Goal: Task Accomplishment & Management: Complete application form

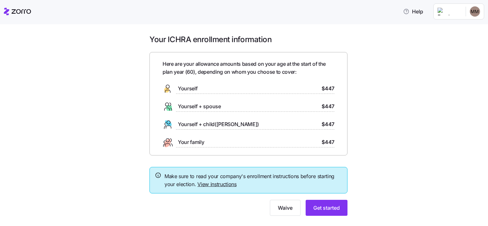
click at [225, 184] on link "View instructions" at bounding box center [216, 184] width 39 height 6
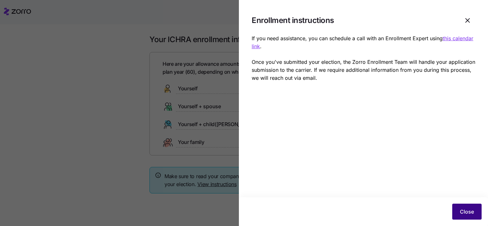
click at [466, 207] on button "Close" at bounding box center [466, 212] width 29 height 16
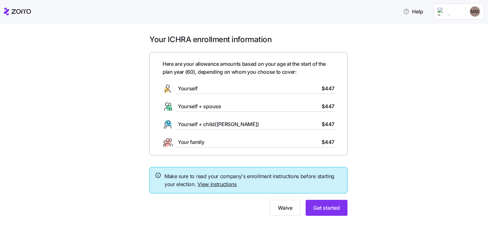
click at [322, 195] on div at bounding box center [248, 196] width 198 height 6
click at [325, 207] on span "Get started" at bounding box center [326, 208] width 26 height 8
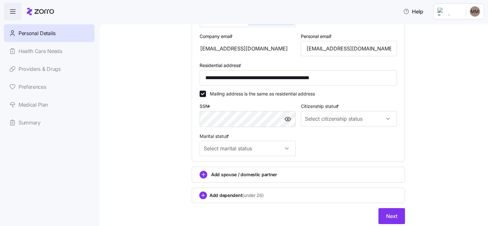
scroll to position [195, 0]
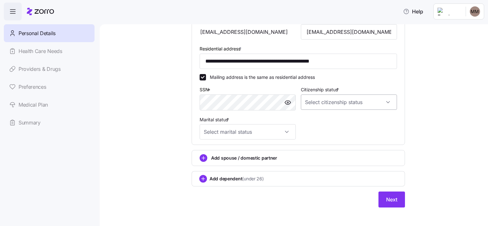
click at [383, 102] on input "Citizenship status *" at bounding box center [349, 101] width 96 height 15
click at [343, 116] on div "[DEMOGRAPHIC_DATA] citizen" at bounding box center [346, 120] width 91 height 13
type input "[DEMOGRAPHIC_DATA] citizen"
click at [285, 132] on input "Marital status *" at bounding box center [247, 131] width 96 height 15
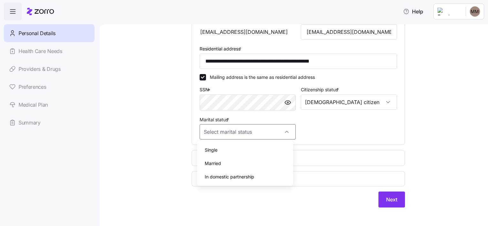
click at [282, 146] on div "Single" at bounding box center [244, 149] width 91 height 13
type input "Single"
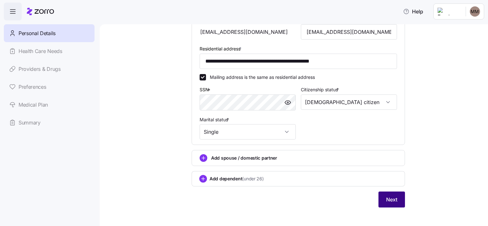
click at [389, 201] on span "Next" at bounding box center [391, 200] width 11 height 8
click at [396, 197] on button "Next" at bounding box center [391, 200] width 26 height 16
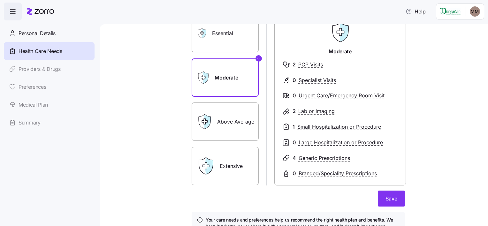
scroll to position [68, 0]
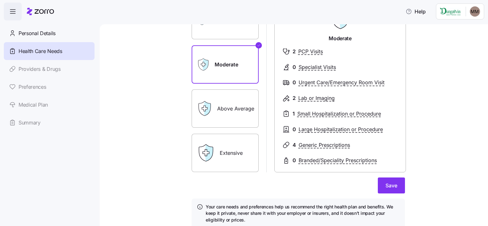
click at [229, 104] on label "Above Average" at bounding box center [225, 108] width 67 height 38
click at [0, 0] on input "Above Average" at bounding box center [0, 0] width 0 height 0
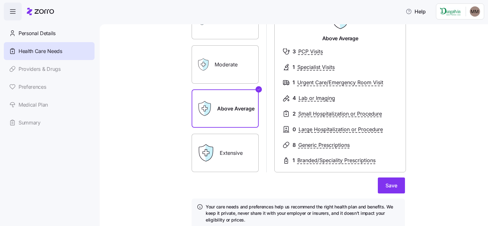
click at [220, 154] on label "Extensive" at bounding box center [225, 153] width 67 height 38
click at [0, 0] on input "Extensive" at bounding box center [0, 0] width 0 height 0
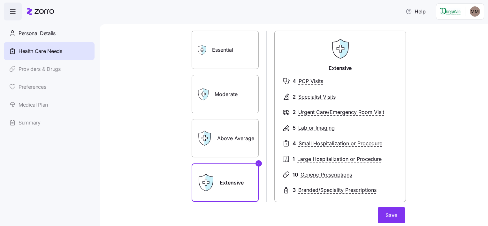
scroll to position [51, 0]
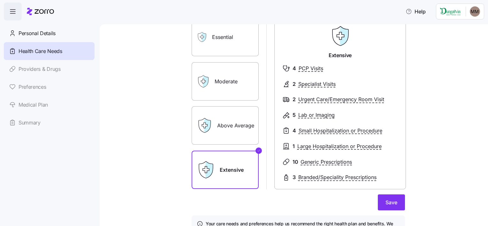
click at [241, 127] on label "Above Average" at bounding box center [225, 125] width 67 height 38
click at [0, 0] on input "Above Average" at bounding box center [0, 0] width 0 height 0
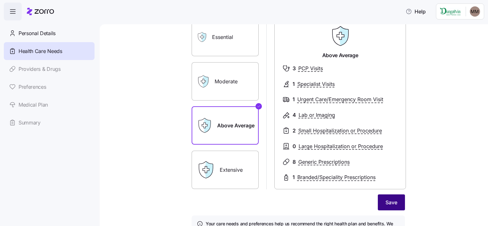
click at [389, 195] on button "Save" at bounding box center [391, 202] width 27 height 16
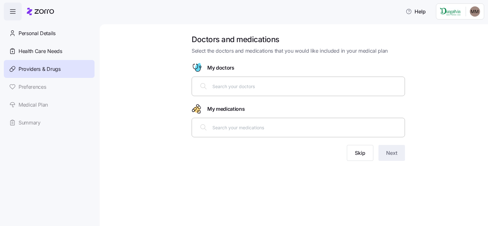
drag, startPoint x: 225, startPoint y: 86, endPoint x: 223, endPoint y: 65, distance: 20.5
click at [223, 65] on div "Doctors and medications Select the doctors and medications that you would like …" at bounding box center [297, 101] width 223 height 134
click at [223, 65] on span "My doctors" at bounding box center [220, 68] width 27 height 8
click at [221, 86] on input "text" at bounding box center [306, 86] width 188 height 7
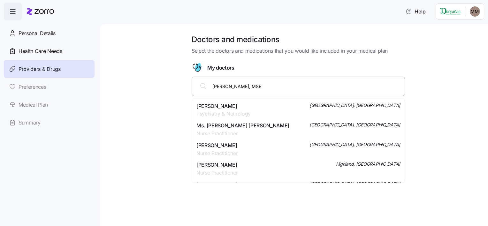
click at [306, 84] on input "Dr. Andrea DeLeo, MSE" at bounding box center [306, 86] width 188 height 7
click at [308, 86] on input "Dr. Andrea DeLeo, MSE Munster Indiana" at bounding box center [306, 86] width 188 height 7
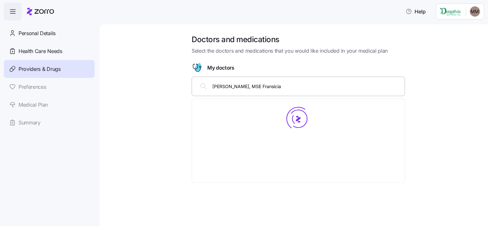
type input "Dr. Andrea DeLeo, MSE Fransician"
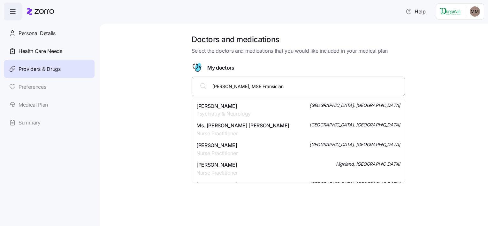
click at [219, 103] on span "Dr. Andrea J Deleo" at bounding box center [223, 106] width 54 height 8
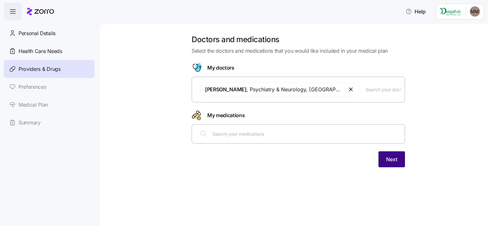
click at [395, 157] on span "Next" at bounding box center [391, 159] width 11 height 8
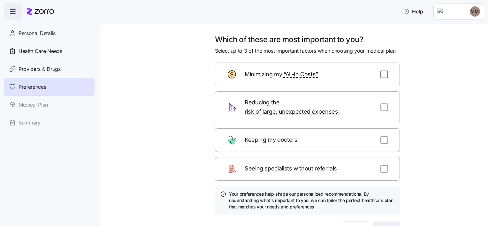
click at [380, 75] on input "checkbox" at bounding box center [384, 75] width 8 height 8
checkbox input "true"
click at [380, 103] on input "checkbox" at bounding box center [384, 107] width 8 height 8
checkbox input "true"
click at [380, 165] on input "checkbox" at bounding box center [384, 169] width 8 height 8
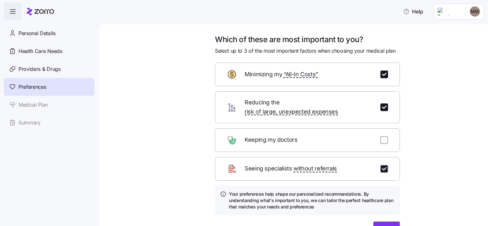
checkbox input "true"
click at [383, 226] on span "Next" at bounding box center [386, 230] width 11 height 8
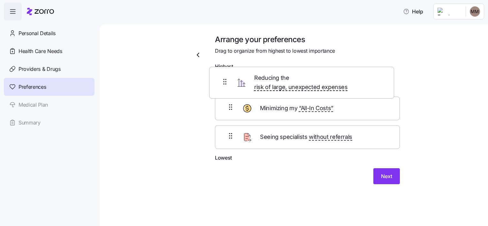
drag, startPoint x: 266, startPoint y: 117, endPoint x: 259, endPoint y: 81, distance: 36.9
click at [259, 81] on div "Minimizing my “All-In Costs” Reducing the risk of large, unexpected expenses Se…" at bounding box center [307, 113] width 185 height 81
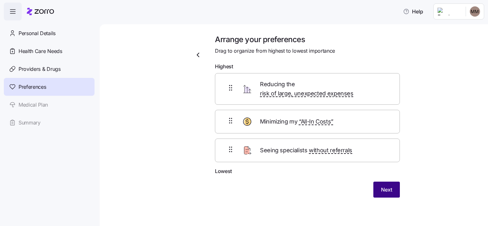
click at [388, 182] on button "Next" at bounding box center [386, 190] width 26 height 16
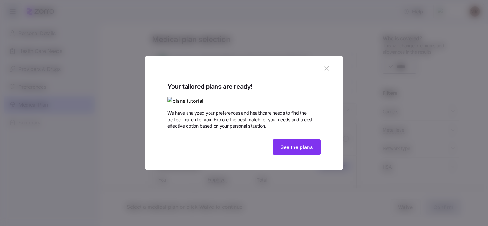
click at [209, 97] on img at bounding box center [243, 101] width 153 height 8
click at [204, 97] on img at bounding box center [243, 101] width 153 height 8
click at [177, 97] on img at bounding box center [243, 101] width 153 height 8
click at [304, 155] on button "See the plans" at bounding box center [297, 146] width 48 height 15
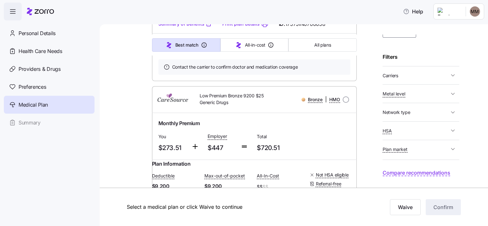
scroll to position [2066, 0]
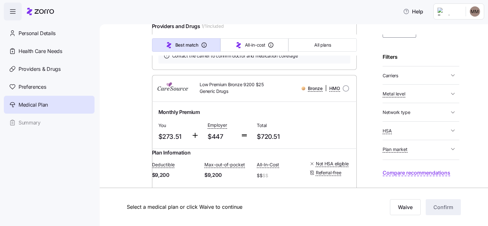
radio input "true"
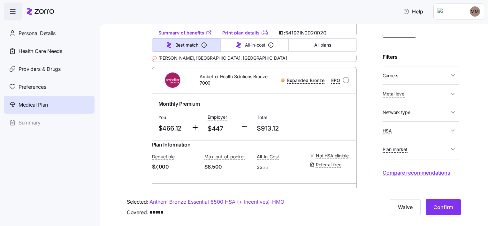
scroll to position [2428, 0]
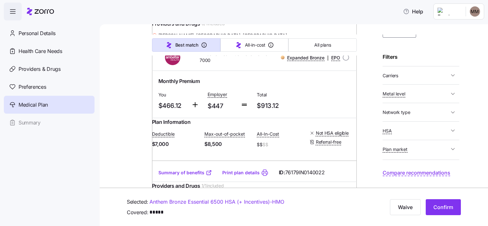
radio input "true"
click at [342, 54] on input "radio" at bounding box center [345, 57] width 6 height 6
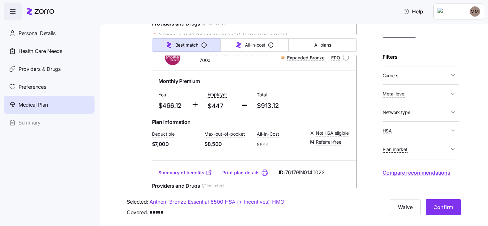
radio input "true"
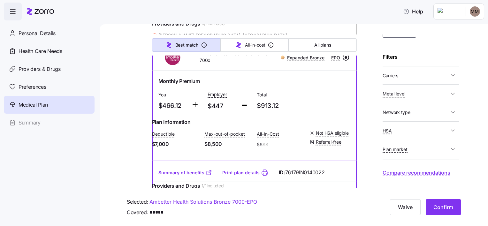
scroll to position [2615, 0]
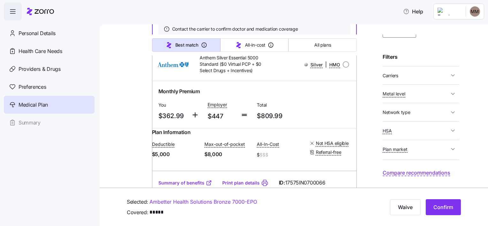
click at [342, 61] on input "radio" at bounding box center [345, 64] width 6 height 6
radio input "true"
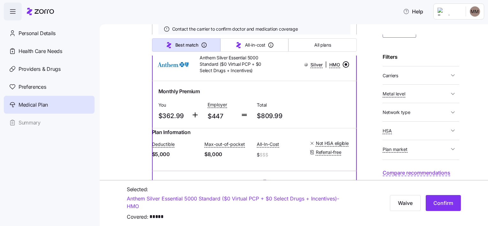
scroll to position [2828, 0]
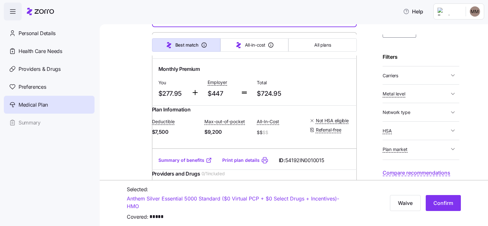
click at [342, 42] on input "radio" at bounding box center [345, 45] width 6 height 6
radio input "true"
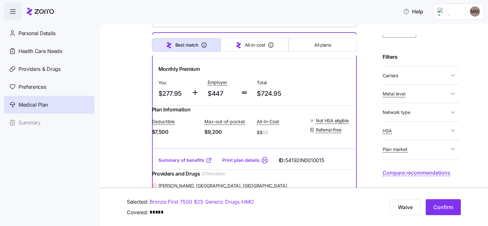
scroll to position [3040, 0]
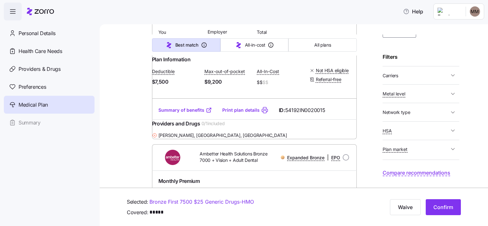
radio input "true"
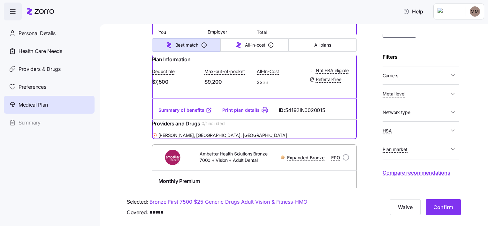
scroll to position [3221, 0]
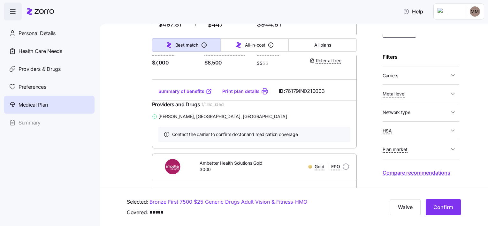
radio input "true"
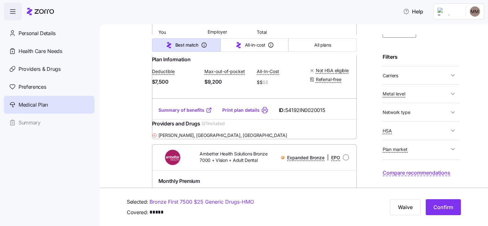
radio input "true"
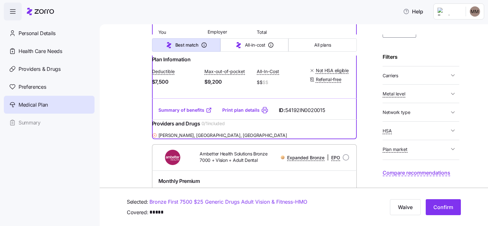
scroll to position [3221, 0]
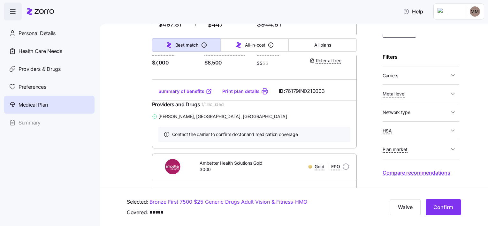
radio input "true"
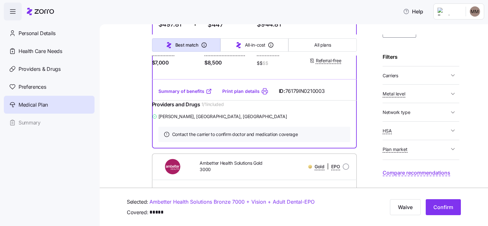
scroll to position [3406, 0]
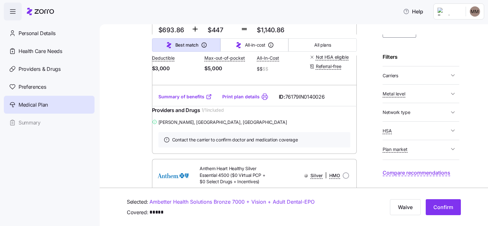
radio input "true"
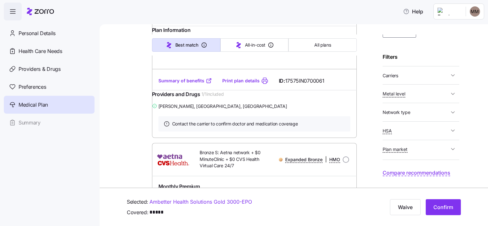
radio input "true"
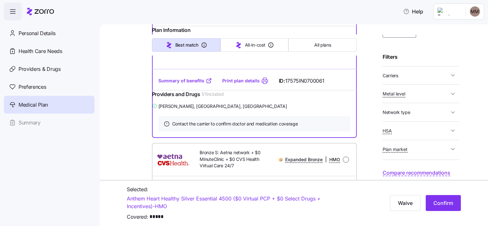
scroll to position [3832, 0]
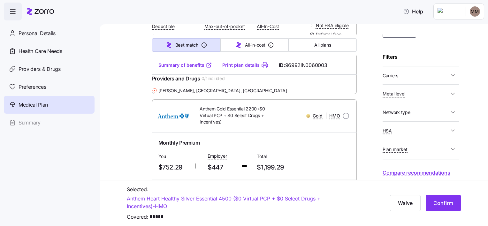
radio input "true"
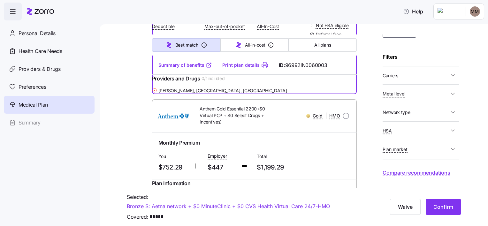
scroll to position [4048, 0]
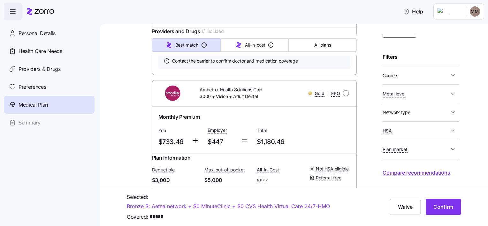
radio input "true"
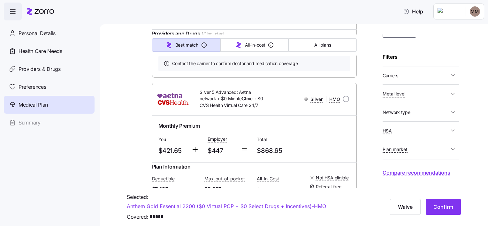
radio input "true"
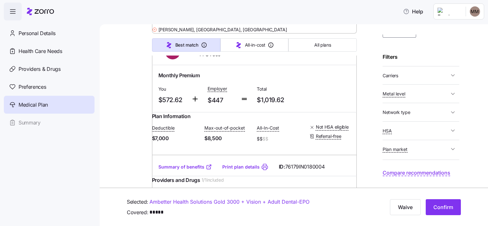
radio input "true"
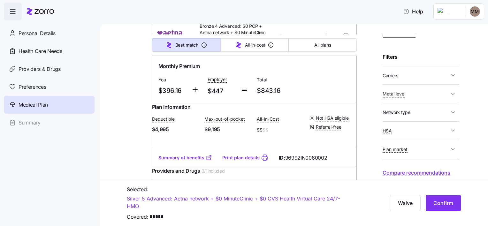
radio input "true"
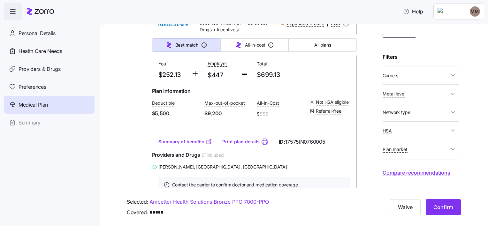
radio input "true"
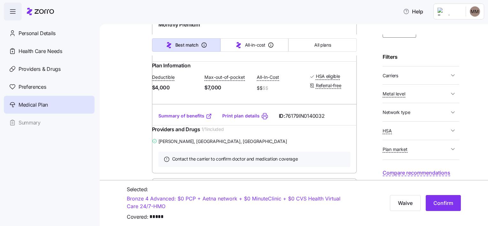
radio input "true"
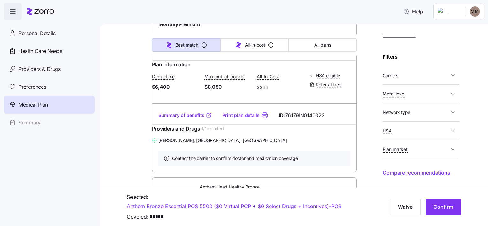
radio input "true"
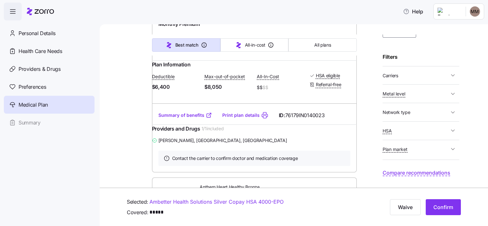
scroll to position [5466, 0]
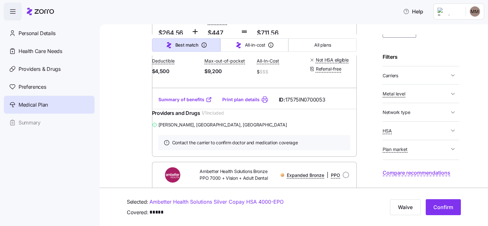
radio input "true"
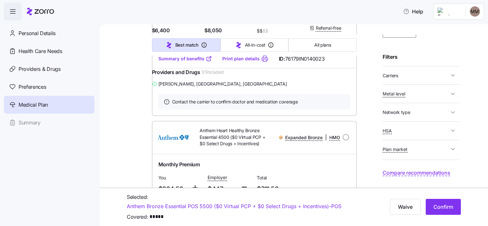
scroll to position [5299, 0]
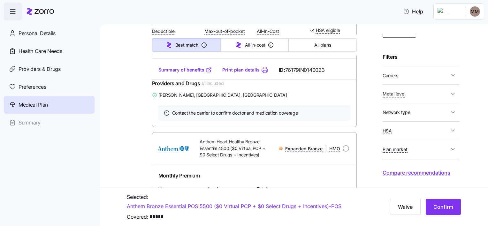
click at [223, 206] on link "Anthem Bronze Essential POS 5500 ($0 Virtual PCP + $0 Select Drugs + Incentives…" at bounding box center [234, 206] width 214 height 8
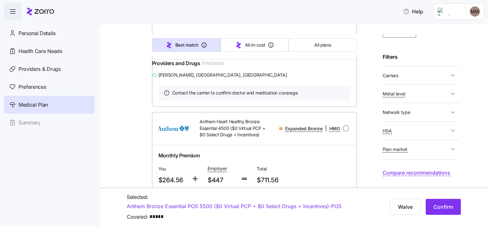
scroll to position [5306, 0]
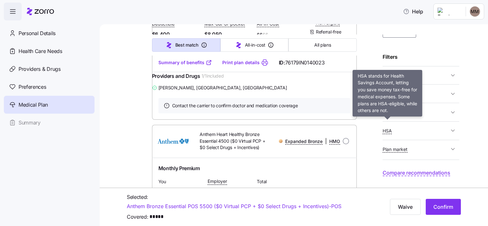
click at [391, 130] on span "HSA" at bounding box center [386, 131] width 9 height 6
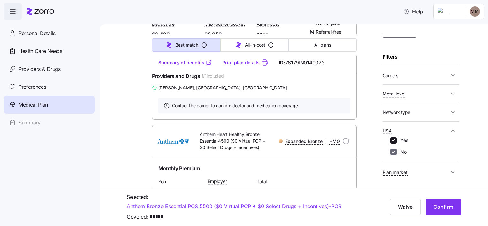
click at [393, 150] on input "No" at bounding box center [393, 152] width 6 height 6
checkbox input "false"
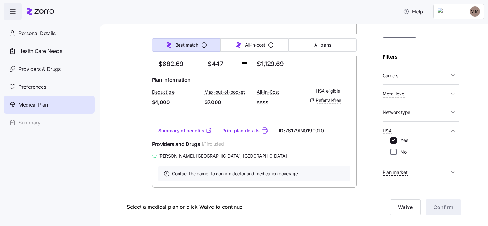
scroll to position [3631, 0]
click at [449, 113] on icon "button" at bounding box center [452, 112] width 6 height 6
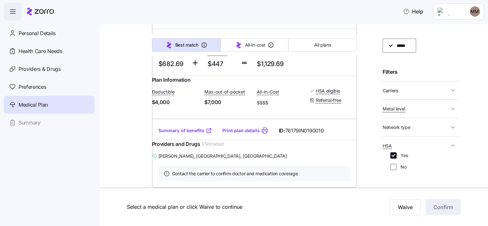
scroll to position [59, 0]
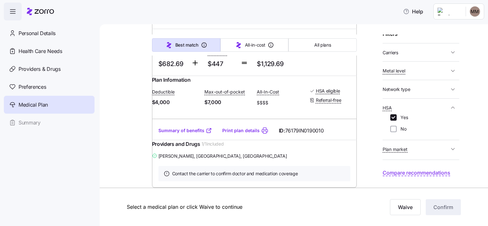
click at [433, 171] on span "Compare recommendations" at bounding box center [416, 173] width 68 height 8
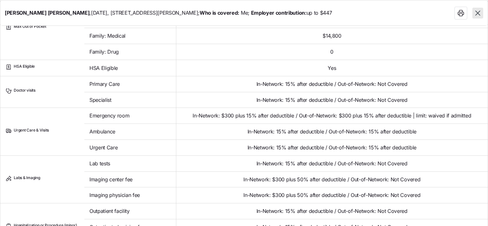
scroll to position [14, 0]
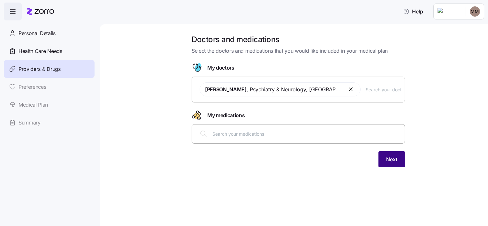
click at [395, 159] on span "Next" at bounding box center [391, 159] width 11 height 8
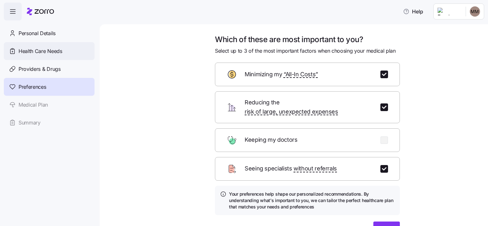
click at [25, 51] on span "Health Care Needs" at bounding box center [41, 51] width 44 height 8
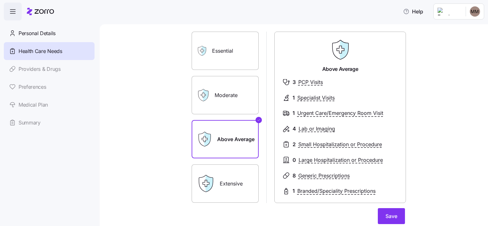
scroll to position [38, 0]
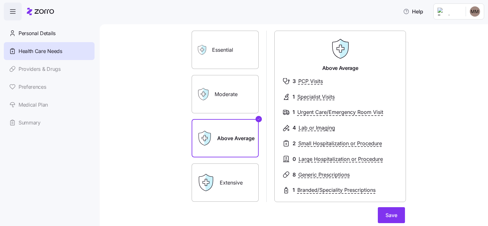
click at [231, 100] on label "Moderate" at bounding box center [225, 94] width 67 height 38
click at [0, 0] on input "Moderate" at bounding box center [0, 0] width 0 height 0
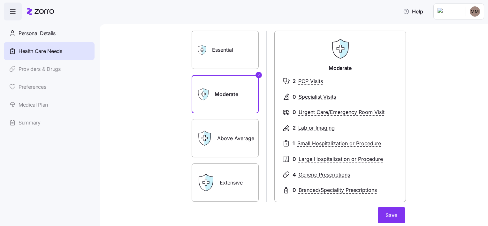
click at [216, 139] on label "Above Average" at bounding box center [225, 138] width 67 height 38
click at [0, 0] on input "Above Average" at bounding box center [0, 0] width 0 height 0
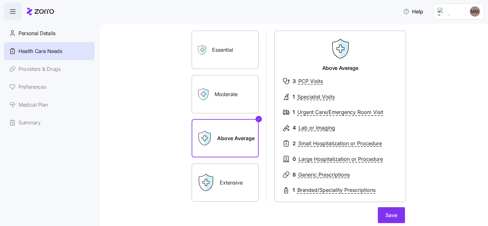
click at [210, 45] on label "Essential" at bounding box center [225, 50] width 67 height 38
click at [0, 0] on input "Essential" at bounding box center [0, 0] width 0 height 0
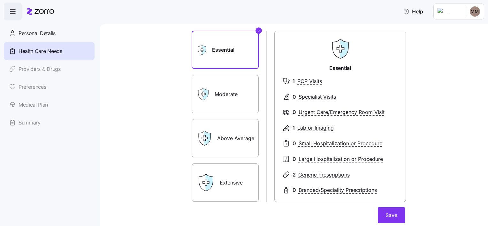
click at [218, 99] on label "Moderate" at bounding box center [225, 94] width 67 height 38
click at [0, 0] on input "Moderate" at bounding box center [0, 0] width 0 height 0
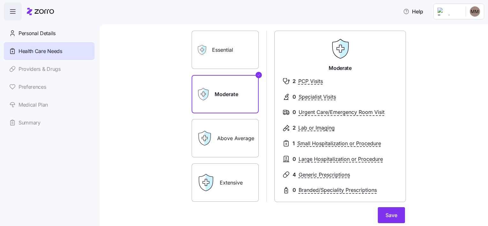
click at [216, 133] on label "Above Average" at bounding box center [225, 138] width 67 height 38
click at [0, 0] on input "Above Average" at bounding box center [0, 0] width 0 height 0
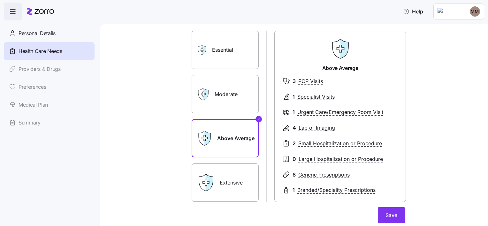
click at [222, 181] on label "Extensive" at bounding box center [225, 182] width 67 height 38
click at [0, 0] on input "Extensive" at bounding box center [0, 0] width 0 height 0
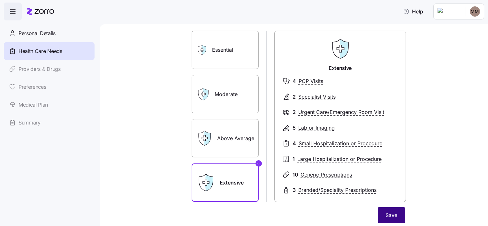
click at [392, 216] on span "Save" at bounding box center [391, 215] width 12 height 8
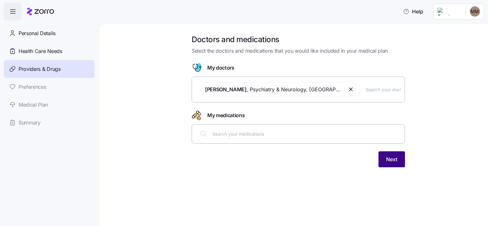
click at [387, 158] on span "Next" at bounding box center [391, 159] width 11 height 8
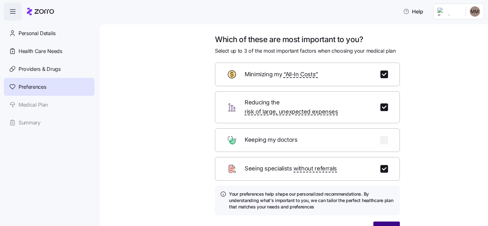
click at [389, 222] on button "Next" at bounding box center [386, 230] width 26 height 16
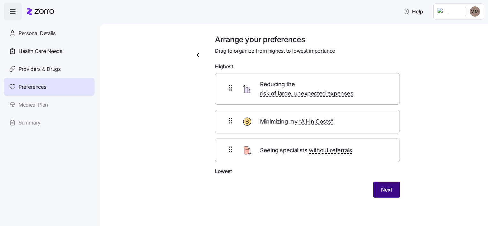
click at [388, 186] on span "Next" at bounding box center [386, 190] width 11 height 8
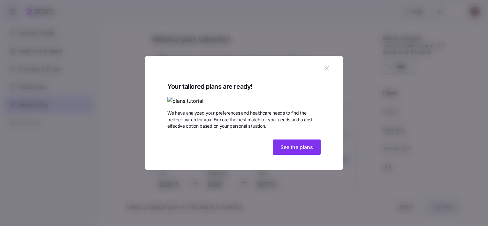
click at [207, 97] on img at bounding box center [243, 101] width 153 height 8
click at [283, 151] on span "See the plans" at bounding box center [296, 147] width 33 height 8
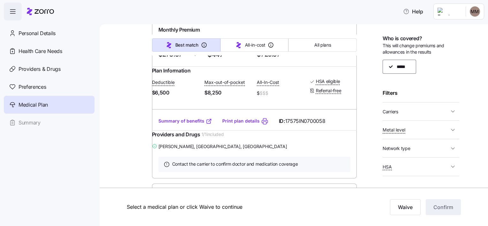
scroll to position [1638, 0]
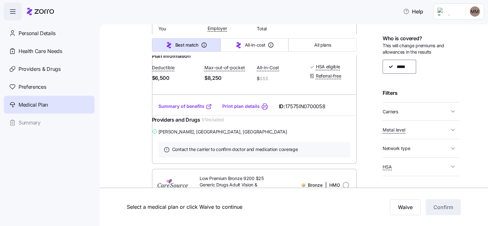
click at [449, 165] on icon "button" at bounding box center [452, 166] width 6 height 6
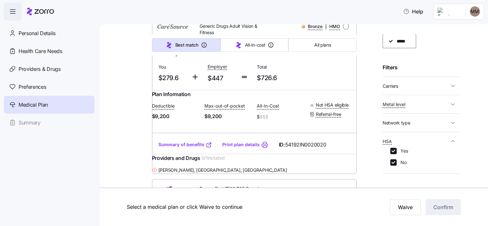
scroll to position [38, 0]
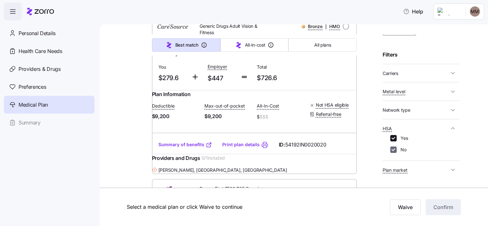
click at [393, 148] on input "No" at bounding box center [393, 150] width 6 height 6
checkbox input "false"
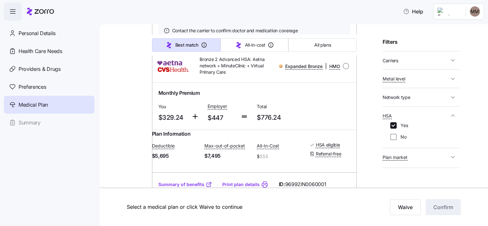
scroll to position [87, 0]
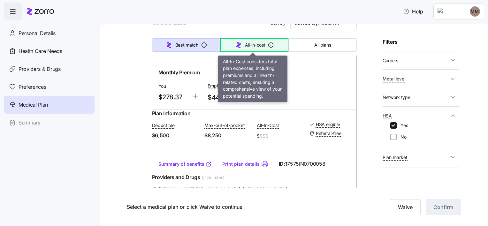
click at [250, 42] on span "All-in-cost" at bounding box center [255, 45] width 20 height 6
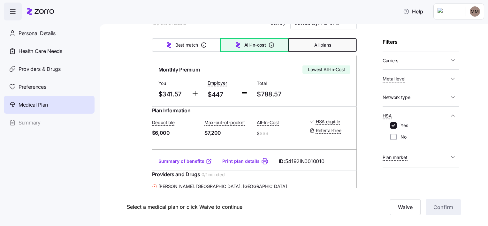
click at [308, 42] on button "All plans" at bounding box center [322, 44] width 68 height 13
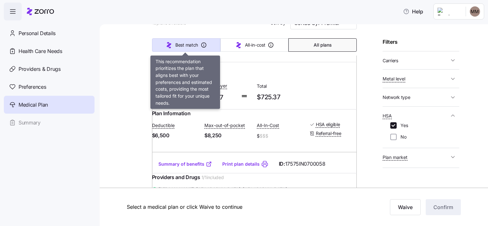
click at [191, 44] on span "Best match" at bounding box center [186, 45] width 23 height 6
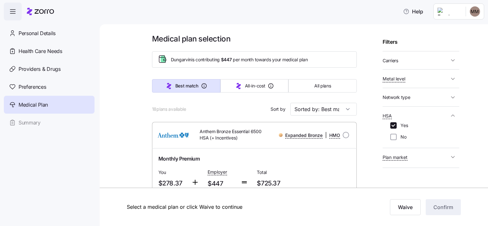
scroll to position [0, 0]
click at [449, 61] on icon "button" at bounding box center [452, 60] width 6 height 6
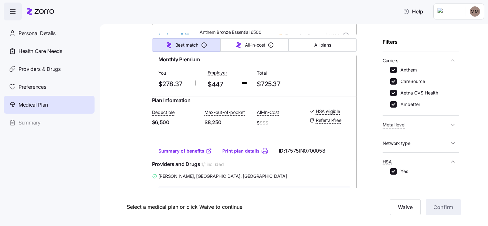
scroll to position [105, 0]
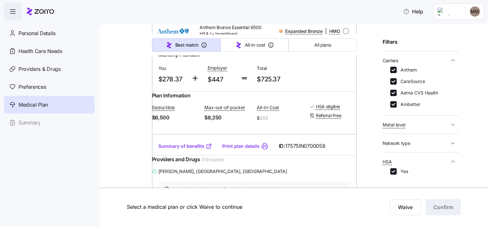
click at [182, 149] on link "Summary of benefits" at bounding box center [185, 146] width 54 height 6
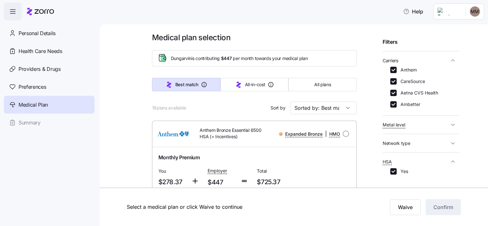
scroll to position [0, 0]
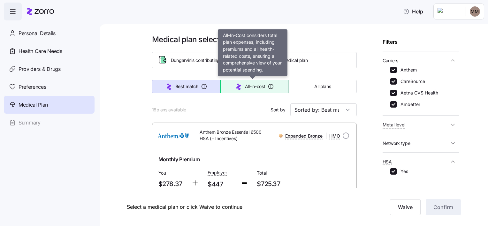
click at [252, 84] on span "All-in-cost" at bounding box center [255, 86] width 20 height 6
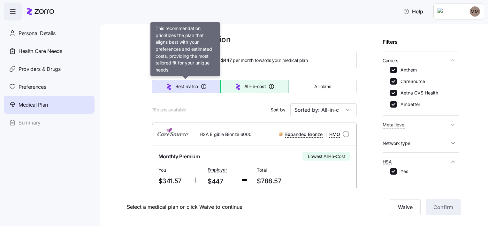
click at [193, 89] on button "Best match" at bounding box center [186, 86] width 68 height 13
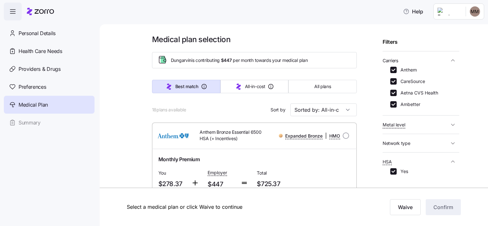
type input "Sorted by: Best match"
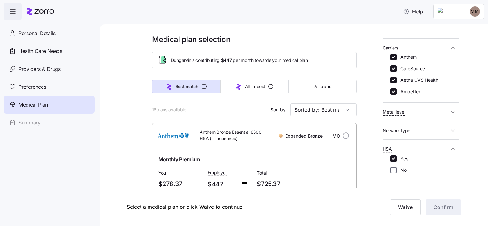
click at [393, 170] on input "No" at bounding box center [393, 170] width 6 height 6
checkbox input "true"
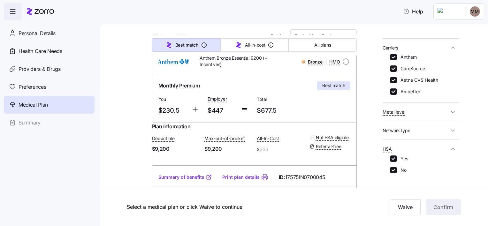
scroll to position [76, 0]
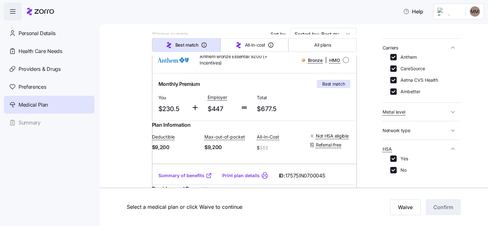
click at [332, 83] on span "Best match" at bounding box center [333, 84] width 23 height 6
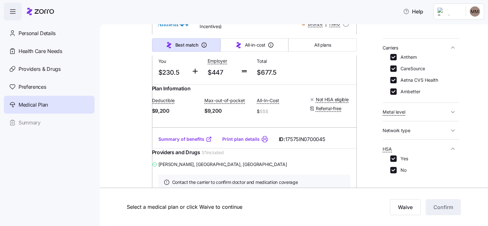
scroll to position [137, 0]
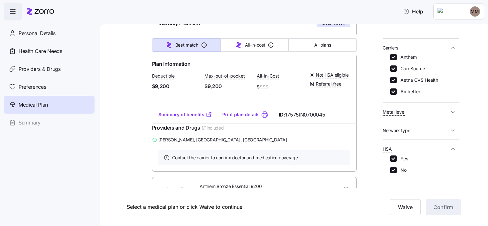
click at [175, 118] on link "Summary of benefits" at bounding box center [185, 114] width 54 height 6
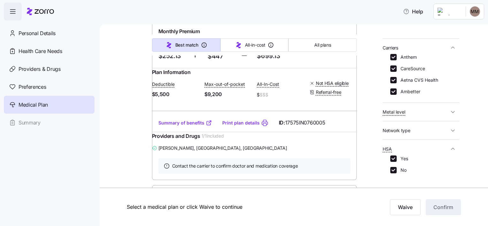
scroll to position [514, 0]
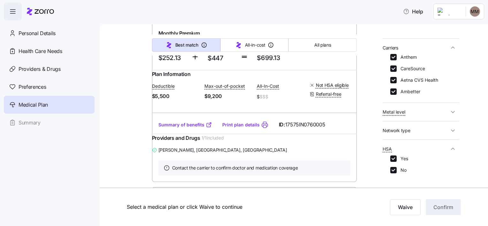
click at [177, 128] on link "Summary of benefits" at bounding box center [185, 125] width 54 height 6
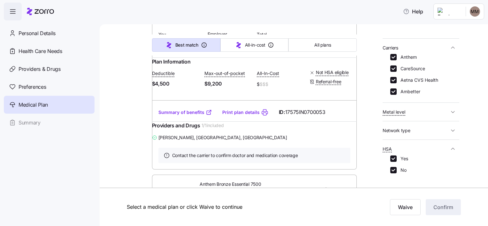
scroll to position [726, 0]
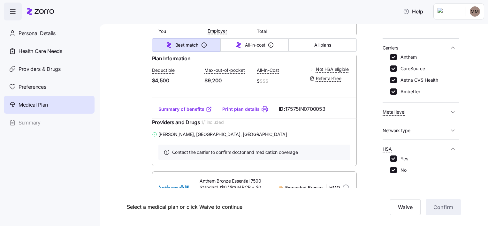
click at [176, 118] on div "Summary of benefits Print plan details ID: 17575IN0700053" at bounding box center [254, 109] width 205 height 18
click at [174, 112] on link "Summary of benefits" at bounding box center [185, 109] width 54 height 6
click at [185, 112] on link "Summary of benefits" at bounding box center [185, 109] width 54 height 6
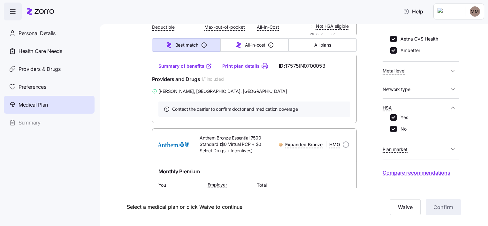
scroll to position [775, 0]
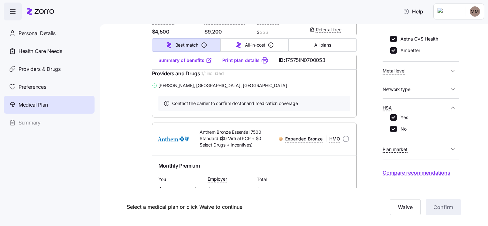
click at [167, 64] on link "Summary of benefits" at bounding box center [185, 60] width 54 height 6
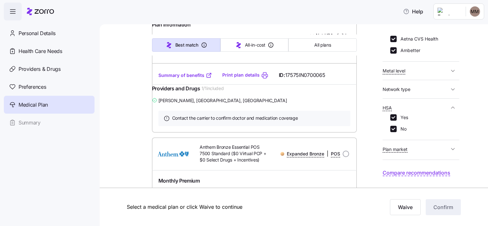
scroll to position [986, 0]
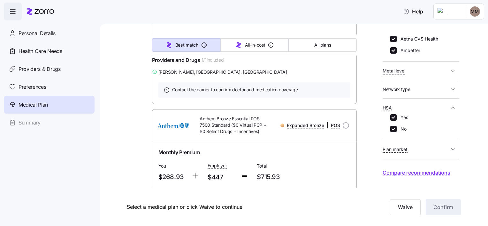
click at [177, 50] on link "Summary of benefits" at bounding box center [185, 47] width 54 height 6
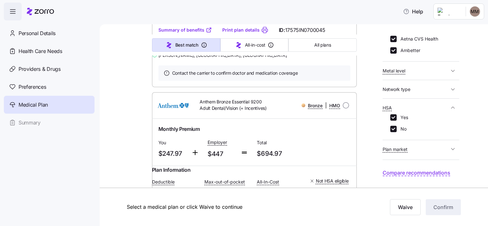
scroll to position [0, 0]
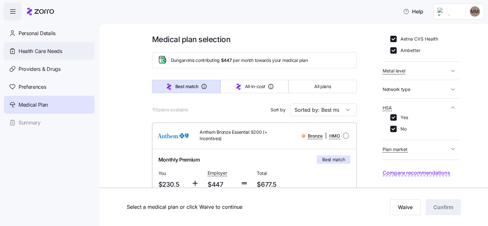
click at [27, 51] on span "Health Care Needs" at bounding box center [41, 51] width 44 height 8
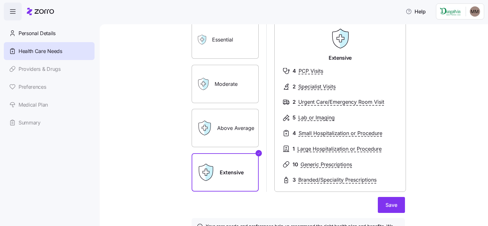
scroll to position [51, 0]
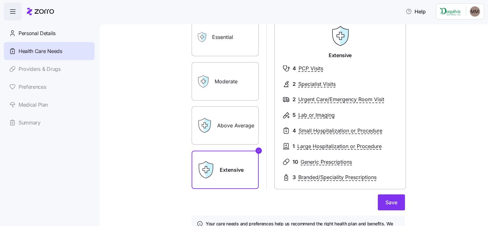
click at [228, 124] on label "Above Average" at bounding box center [225, 125] width 67 height 38
click at [0, 0] on input "Above Average" at bounding box center [0, 0] width 0 height 0
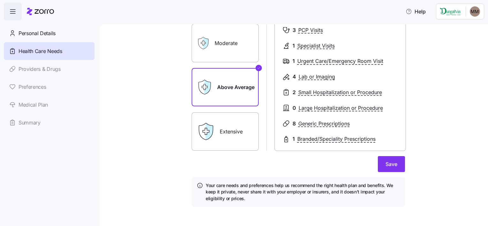
scroll to position [93, 0]
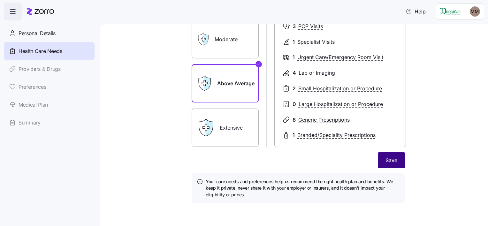
click at [390, 161] on span "Save" at bounding box center [391, 160] width 12 height 8
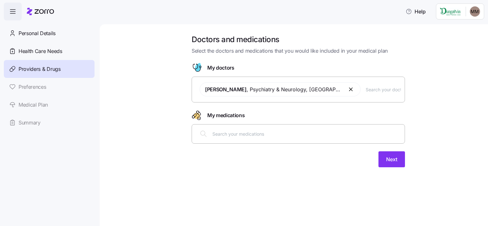
click at [390, 161] on span "Next" at bounding box center [391, 159] width 11 height 8
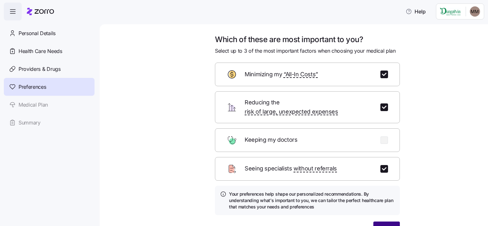
click at [387, 226] on span "Next" at bounding box center [386, 230] width 11 height 8
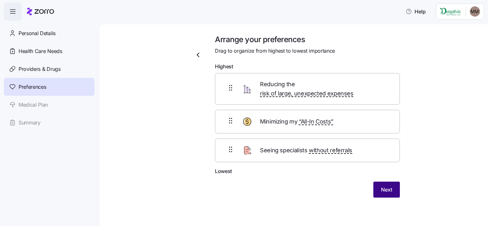
click at [390, 186] on span "Next" at bounding box center [386, 190] width 11 height 8
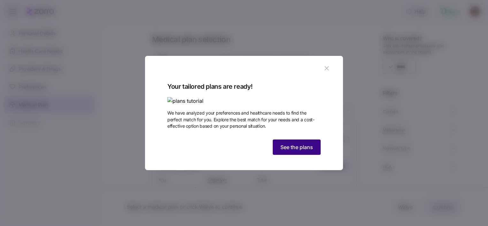
click at [281, 155] on button "See the plans" at bounding box center [297, 146] width 48 height 15
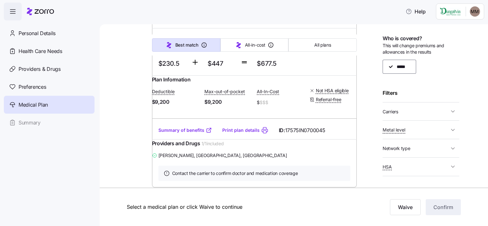
scroll to position [319, 0]
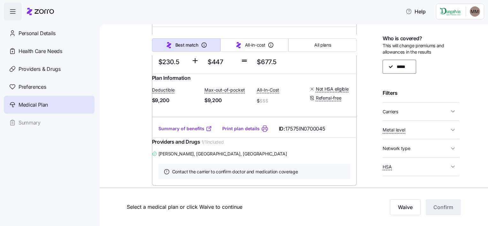
click at [179, 132] on link "Summary of benefits" at bounding box center [185, 128] width 54 height 6
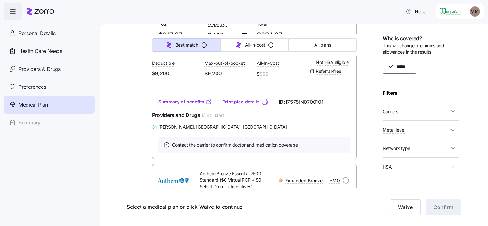
scroll to position [758, 0]
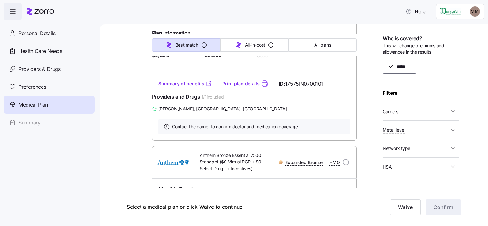
click at [168, 87] on link "Summary of benefits" at bounding box center [185, 83] width 54 height 6
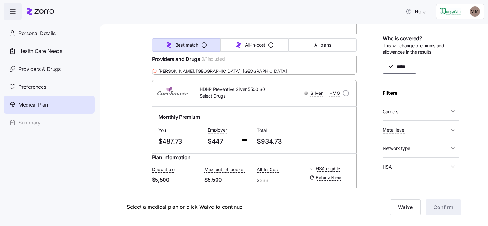
scroll to position [1383, 0]
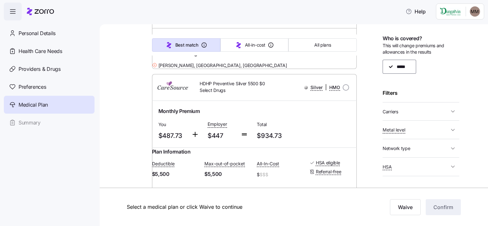
click at [184, 43] on link "Summary of benefits" at bounding box center [185, 40] width 54 height 6
click at [183, 43] on link "Summary of benefits" at bounding box center [185, 40] width 54 height 6
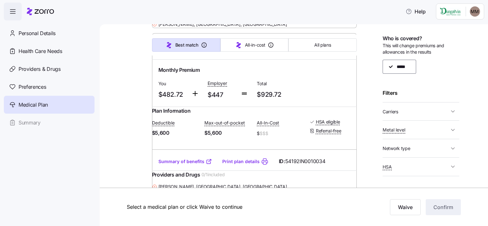
scroll to position [1590, 0]
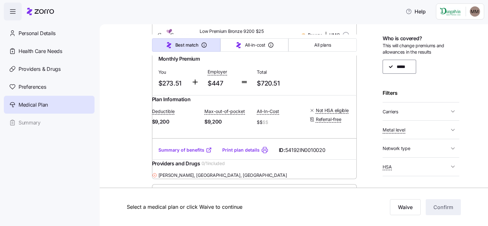
scroll to position [2128, 0]
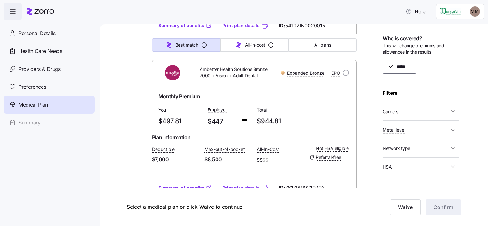
scroll to position [3130, 0]
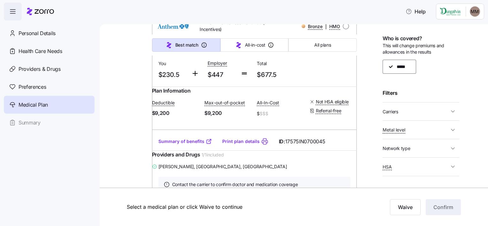
scroll to position [13, 0]
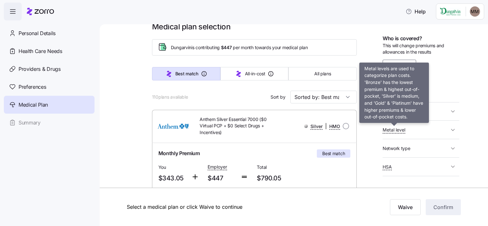
click at [393, 132] on span "Metal level" at bounding box center [393, 130] width 23 height 6
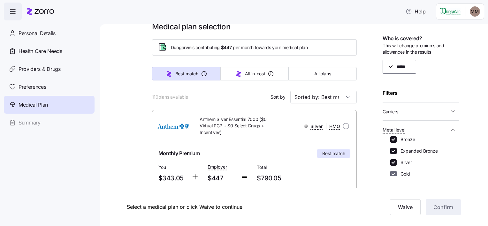
click at [393, 172] on input "Gold" at bounding box center [393, 174] width 6 height 6
checkbox input "false"
click at [390, 138] on input "Bronze" at bounding box center [393, 139] width 6 height 6
checkbox input "false"
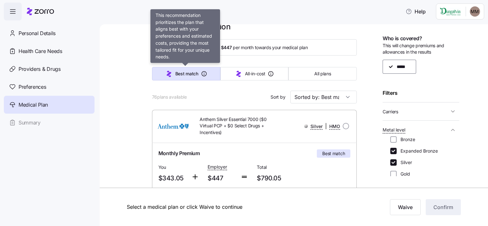
click at [191, 71] on span "Best match" at bounding box center [186, 74] width 23 height 6
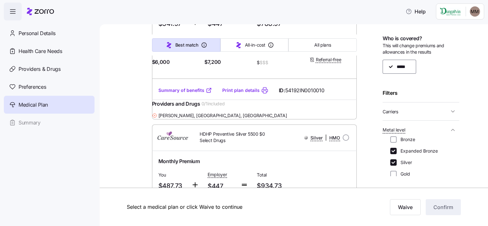
scroll to position [0, 0]
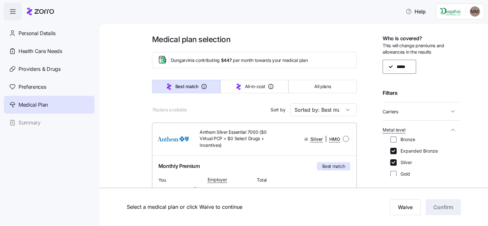
click at [22, 109] on span "Medical Plan" at bounding box center [33, 105] width 29 height 8
click at [29, 104] on span "Medical Plan" at bounding box center [33, 105] width 29 height 8
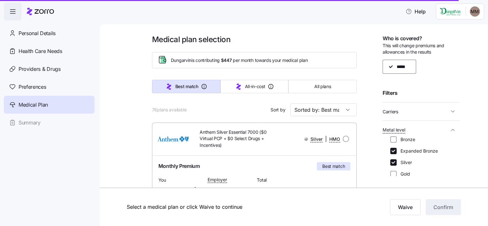
click at [13, 11] on icon "button" at bounding box center [13, 12] width 8 height 8
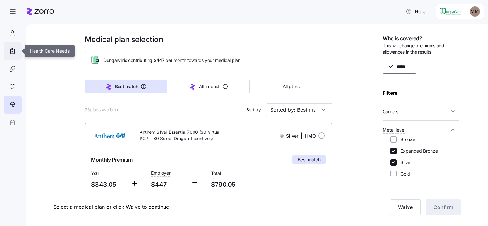
click at [14, 49] on icon at bounding box center [12, 51] width 7 height 8
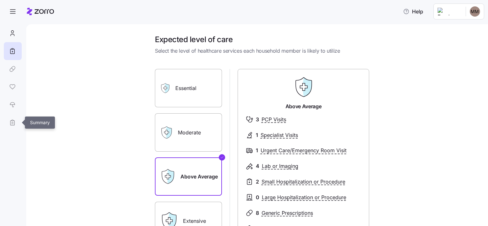
click at [15, 119] on link at bounding box center [12, 123] width 17 height 18
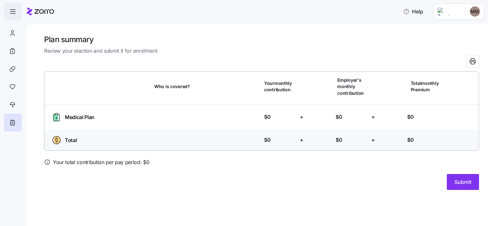
click at [13, 13] on icon "button" at bounding box center [13, 12] width 8 height 8
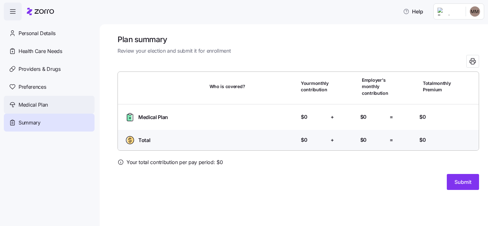
click at [34, 102] on span "Medical Plan" at bounding box center [33, 105] width 29 height 8
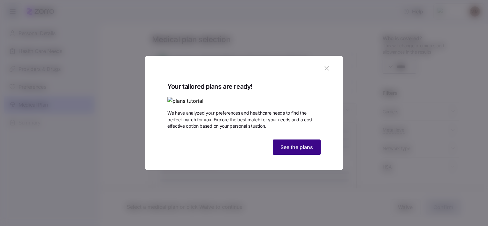
click at [294, 151] on span "See the plans" at bounding box center [296, 147] width 33 height 8
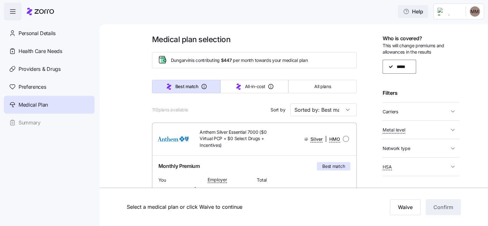
click at [419, 11] on span "Help" at bounding box center [413, 12] width 20 height 8
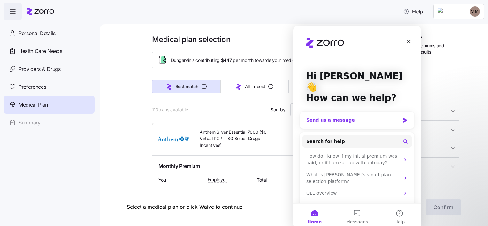
click at [314, 117] on div "Send us a message" at bounding box center [353, 120] width 94 height 7
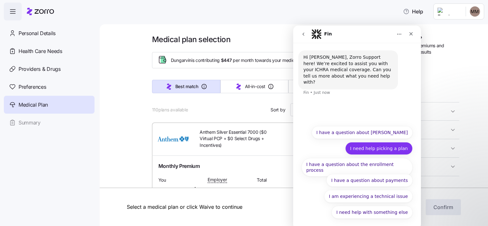
click at [396, 151] on button "I need help picking a plan" at bounding box center [378, 148] width 67 height 13
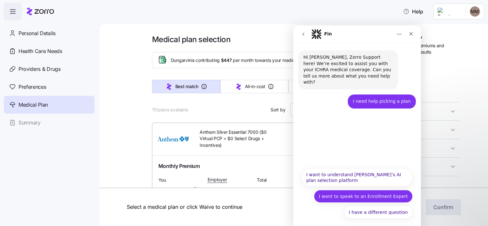
click at [380, 199] on button "I want to speak to an Enrollment Expert" at bounding box center [363, 196] width 99 height 13
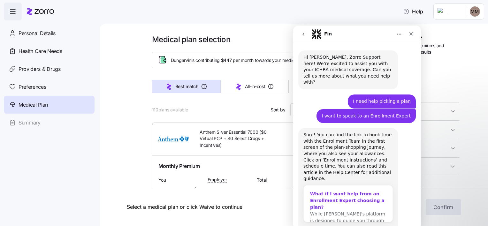
click at [340, 191] on div "What if I want help from an Enrollment Expert choosing a plan?" at bounding box center [348, 201] width 76 height 20
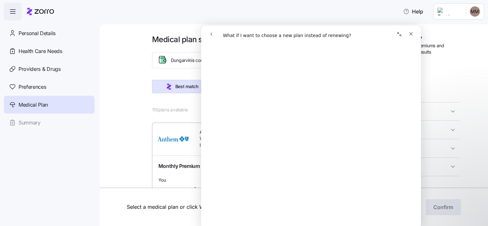
scroll to position [149, 0]
drag, startPoint x: 418, startPoint y: 114, endPoint x: 629, endPoint y: 204, distance: 230.1
drag, startPoint x: 428, startPoint y: 178, endPoint x: 428, endPoint y: 185, distance: 7.0
drag, startPoint x: 418, startPoint y: 190, endPoint x: 660, endPoint y: 123, distance: 251.7
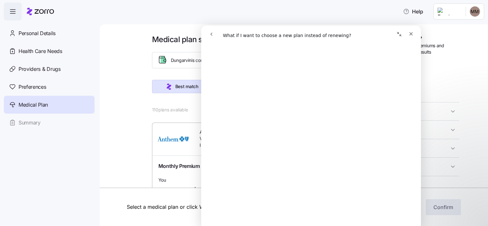
click at [411, 32] on icon "Close" at bounding box center [410, 33] width 5 height 5
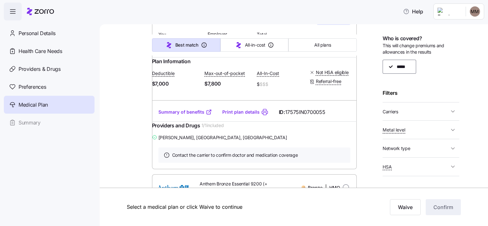
scroll to position [0, 0]
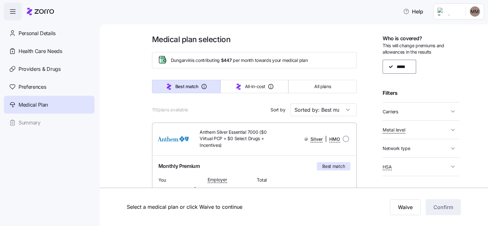
drag, startPoint x: 11, startPoint y: 6, endPoint x: 12, endPoint y: 14, distance: 8.4
click at [12, 14] on span "button" at bounding box center [12, 11] width 17 height 17
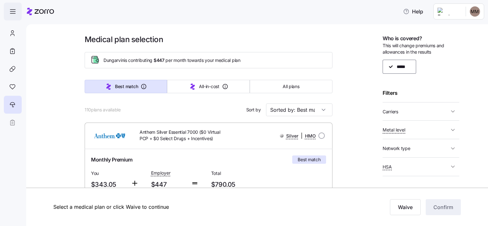
click at [12, 14] on icon "button" at bounding box center [13, 12] width 8 height 8
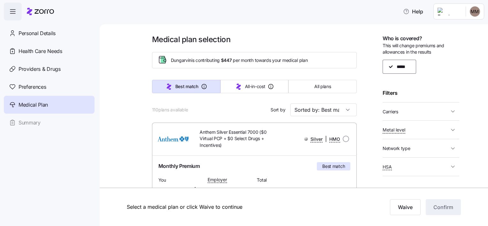
click at [12, 14] on icon "button" at bounding box center [13, 12] width 8 height 8
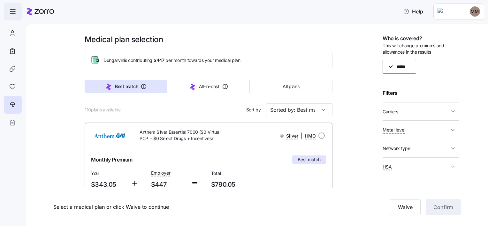
click at [12, 14] on icon "button" at bounding box center [13, 12] width 8 height 8
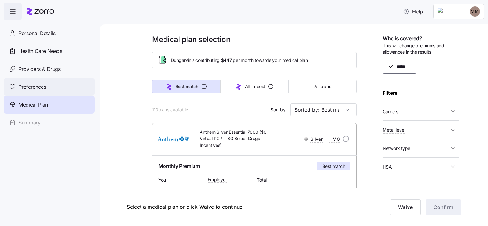
click at [36, 87] on span "Preferences" at bounding box center [32, 87] width 27 height 8
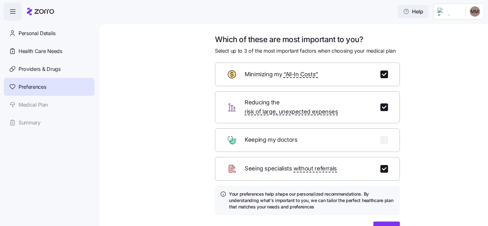
click at [416, 13] on span "Help" at bounding box center [413, 12] width 20 height 8
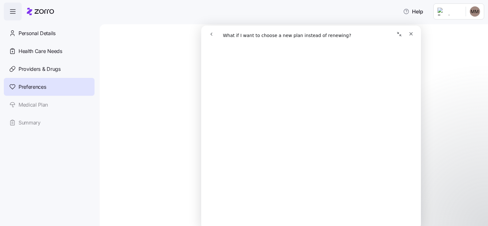
scroll to position [171, 0]
drag, startPoint x: 419, startPoint y: 105, endPoint x: 638, endPoint y: 204, distance: 240.5
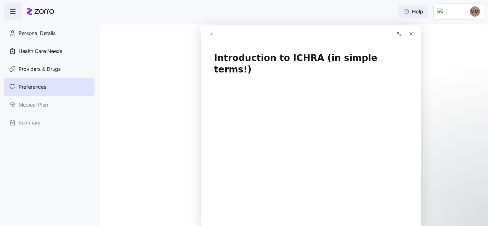
click at [421, 10] on span "Help" at bounding box center [413, 12] width 20 height 8
click at [14, 11] on icon "button" at bounding box center [13, 12] width 8 height 8
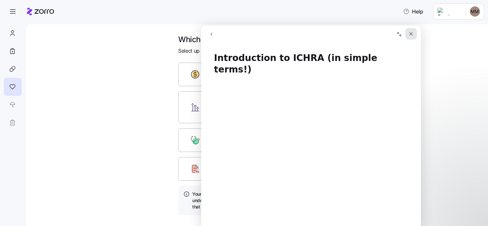
click at [410, 34] on icon "Close" at bounding box center [410, 33] width 5 height 5
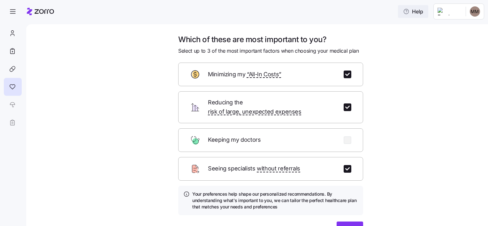
click at [423, 10] on span "Help" at bounding box center [413, 12] width 20 height 8
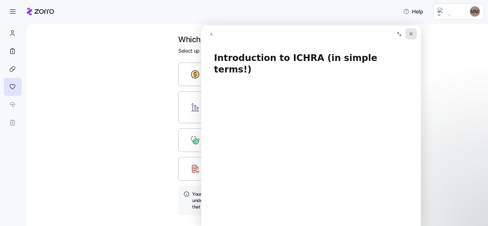
click at [410, 37] on div "Close" at bounding box center [410, 33] width 11 height 11
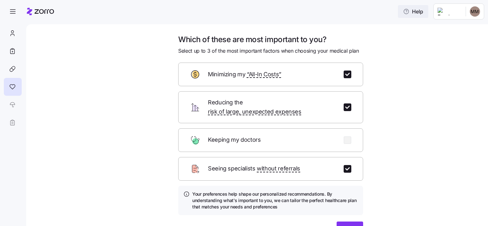
click at [416, 11] on span "Help" at bounding box center [413, 12] width 20 height 8
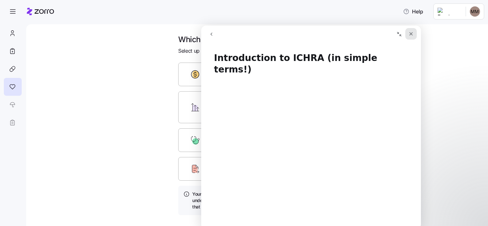
click at [406, 32] on div "Close" at bounding box center [410, 33] width 11 height 11
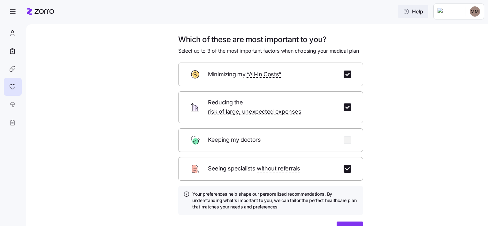
click at [409, 8] on button "Help" at bounding box center [413, 11] width 30 height 13
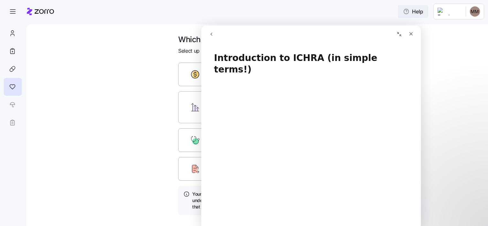
click at [423, 9] on span "Help" at bounding box center [413, 12] width 20 height 8
click at [401, 32] on icon "Collapse window" at bounding box center [398, 34] width 5 height 5
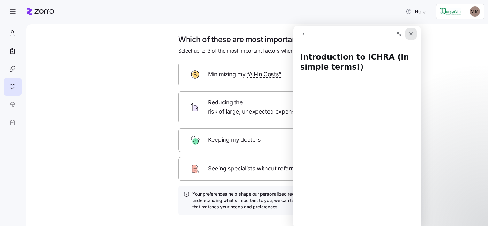
click at [411, 33] on icon "Close" at bounding box center [410, 33] width 5 height 5
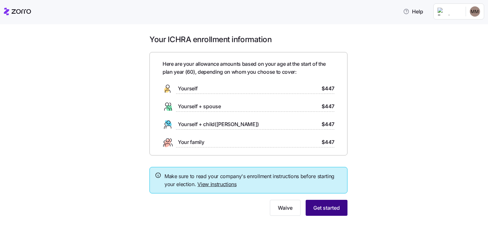
click at [324, 209] on span "Get started" at bounding box center [326, 208] width 26 height 8
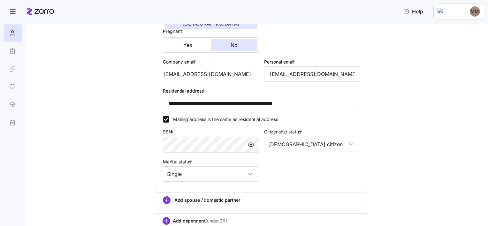
scroll to position [179, 0]
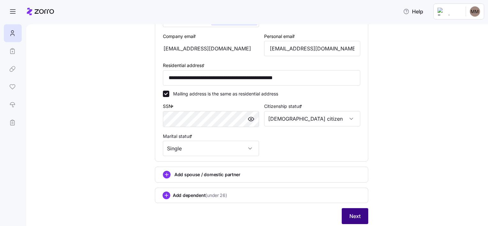
click at [353, 211] on button "Next" at bounding box center [355, 216] width 26 height 16
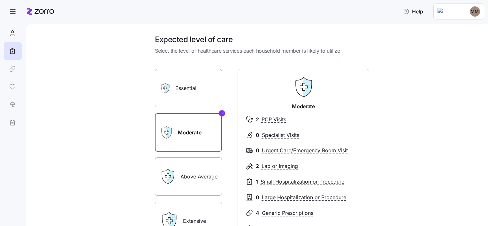
click at [184, 176] on label "Above Average" at bounding box center [188, 176] width 67 height 38
click at [0, 0] on input "Above Average" at bounding box center [0, 0] width 0 height 0
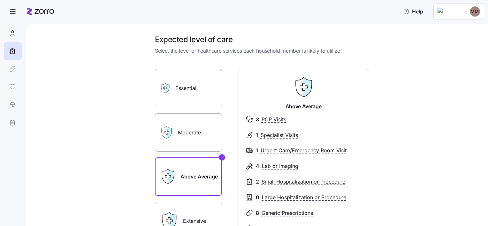
click at [484, 222] on div "Expected level of care Select the level of healthcare services each household m…" at bounding box center [257, 125] width 462 height 202
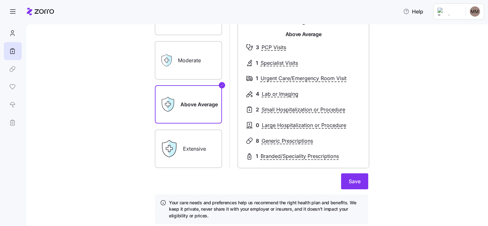
scroll to position [93, 0]
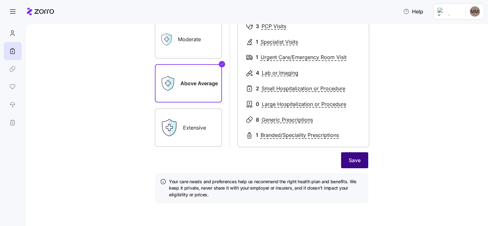
click at [349, 160] on span "Save" at bounding box center [355, 160] width 12 height 8
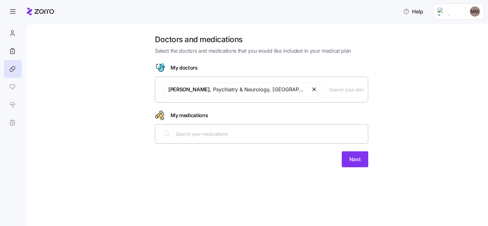
click at [311, 89] on button "button" at bounding box center [315, 90] width 8 height 8
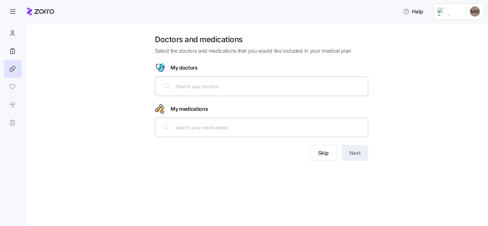
drag, startPoint x: 416, startPoint y: 79, endPoint x: 203, endPoint y: 90, distance: 213.2
click at [203, 90] on div "Doctors and medications Select the doctors and medications that you would like …" at bounding box center [261, 101] width 435 height 134
click at [203, 90] on div at bounding box center [261, 86] width 205 height 15
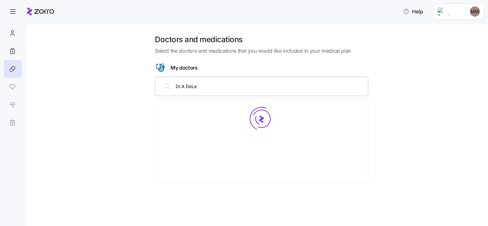
type input "Dr.A DeLeo"
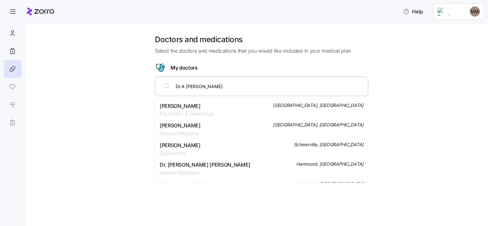
click at [180, 110] on span "Psychiatry & Neurology" at bounding box center [187, 114] width 54 height 8
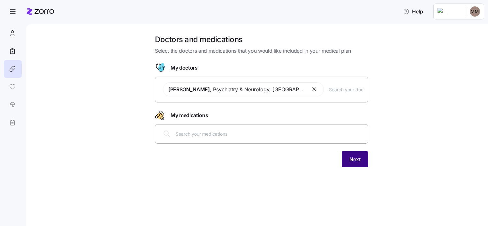
click at [356, 161] on span "Next" at bounding box center [354, 159] width 11 height 8
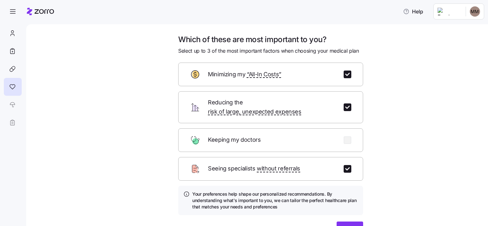
click at [223, 104] on span "Reducing the risk of large, unexpected expenses" at bounding box center [272, 107] width 128 height 19
click at [348, 226] on span "Next" at bounding box center [349, 230] width 11 height 8
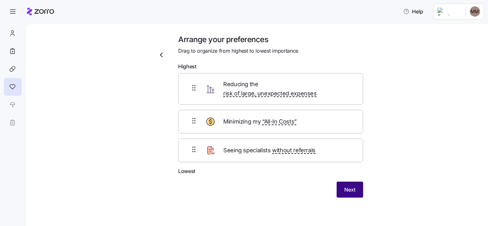
click at [356, 182] on button "Next" at bounding box center [349, 190] width 26 height 16
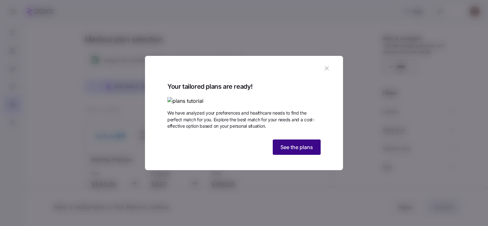
click at [291, 151] on span "See the plans" at bounding box center [296, 147] width 33 height 8
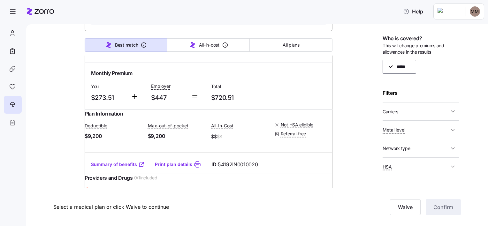
scroll to position [2081, 0]
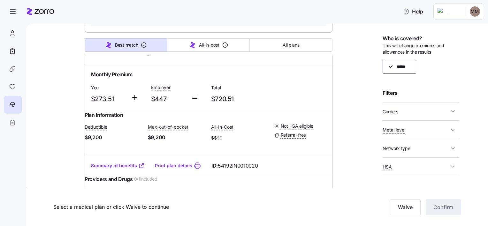
scroll to position [2080, 0]
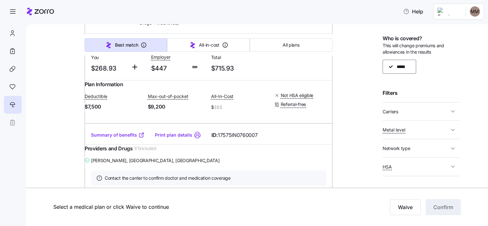
scroll to position [1058, 0]
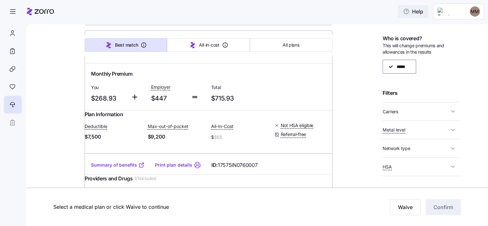
click at [418, 11] on span "Help" at bounding box center [413, 12] width 20 height 8
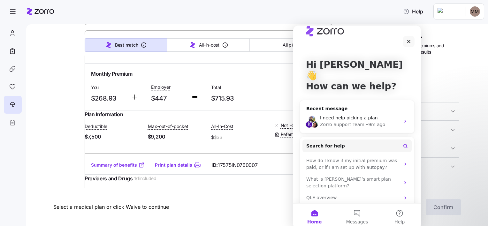
scroll to position [18, 0]
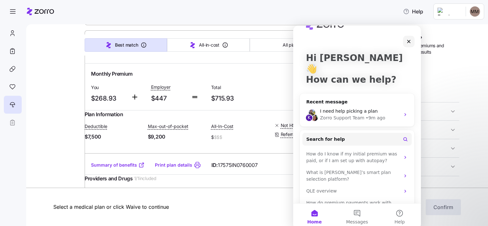
drag, startPoint x: 419, startPoint y: 54, endPoint x: 719, endPoint y: 140, distance: 312.1
click at [402, 137] on icon "Intercom messenger" at bounding box center [404, 139] width 5 height 5
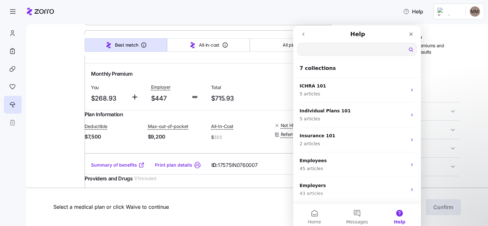
scroll to position [0, 0]
click at [331, 55] on input "Search for help" at bounding box center [356, 49] width 119 height 12
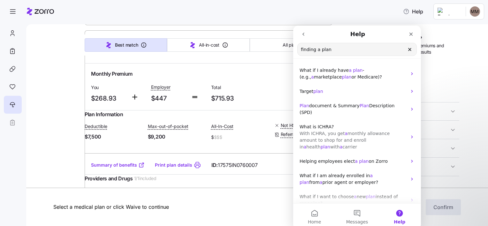
click at [300, 51] on input "finding a plan" at bounding box center [356, 49] width 119 height 12
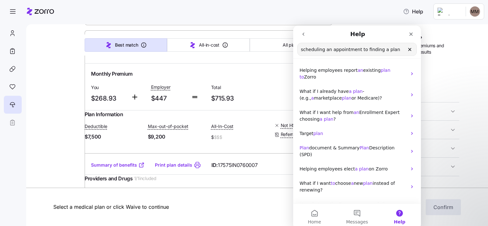
type input "scheduling an appointment to finding a plan"
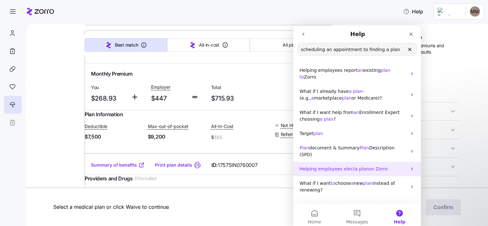
click at [318, 166] on span "Helping employees elect" at bounding box center [326, 168] width 55 height 5
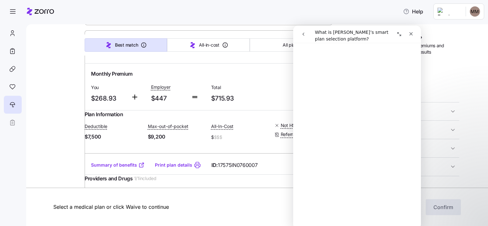
scroll to position [1853, 0]
drag, startPoint x: 419, startPoint y: 58, endPoint x: 719, endPoint y: 164, distance: 318.5
click at [478, 35] on div "Medical plan selection Dungarvin is contributing $447 per month towards your me…" at bounding box center [257, 125] width 462 height 202
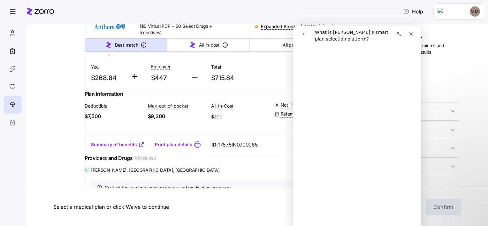
click at [487, 37] on div "Medical plan selection Dungarvin is contributing $447 per month towards your me…" at bounding box center [257, 125] width 462 height 202
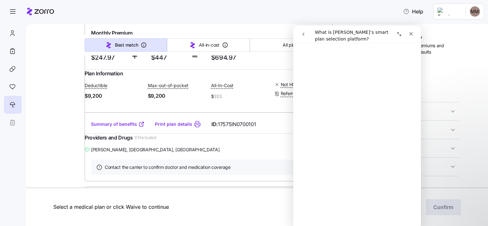
click at [487, 37] on div "Medical plan selection Dungarvin is contributing $447 per month towards your me…" at bounding box center [257, 125] width 462 height 202
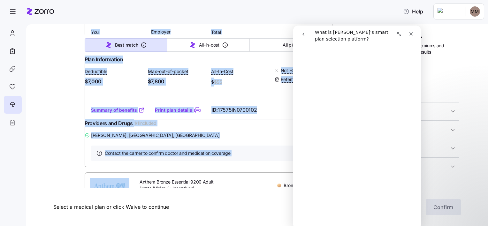
click at [487, 37] on div "Medical plan selection Dungarvin is contributing $447 per month towards your me…" at bounding box center [257, 125] width 462 height 202
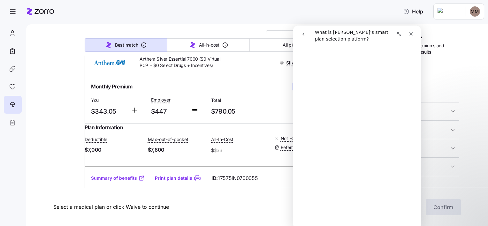
scroll to position [48, 0]
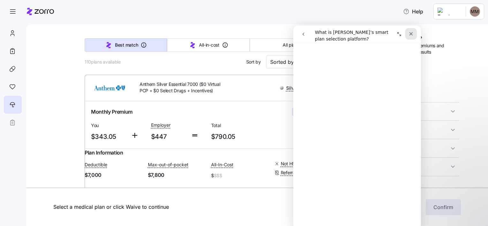
click at [411, 34] on icon "Close" at bounding box center [410, 33] width 5 height 5
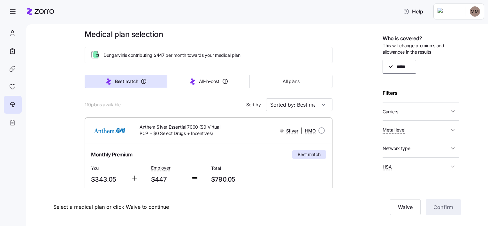
scroll to position [0, 0]
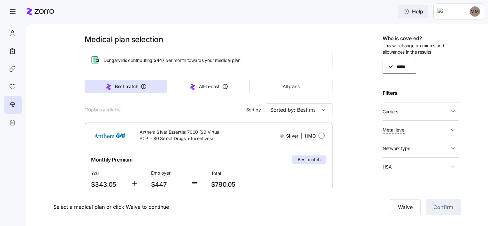
click at [419, 9] on span "Help" at bounding box center [413, 12] width 20 height 8
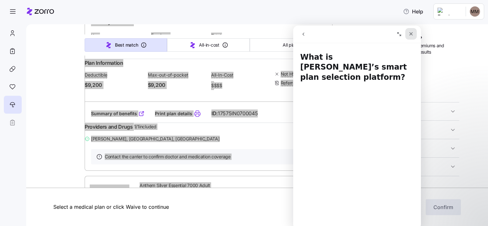
click at [411, 35] on icon "Close" at bounding box center [410, 33] width 5 height 5
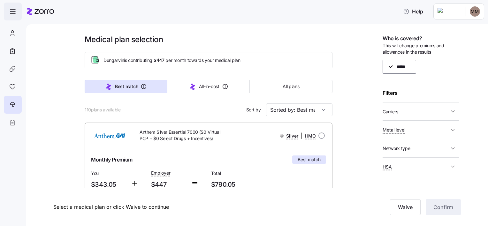
click at [13, 12] on icon "button" at bounding box center [13, 12] width 8 height 8
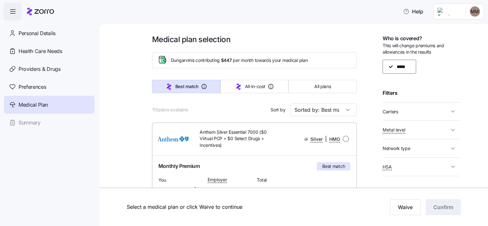
click at [451, 13] on html "Help Personal Details Health Care Needs Providers & Drugs Preferences Medical P…" at bounding box center [244, 111] width 488 height 222
click at [417, 13] on html "Help Personal Details Health Care Needs Providers & Drugs Preferences Medical P…" at bounding box center [244, 111] width 488 height 222
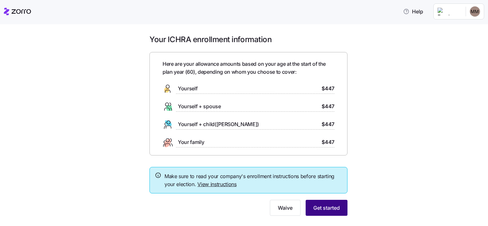
click at [318, 204] on span "Get started" at bounding box center [326, 208] width 26 height 8
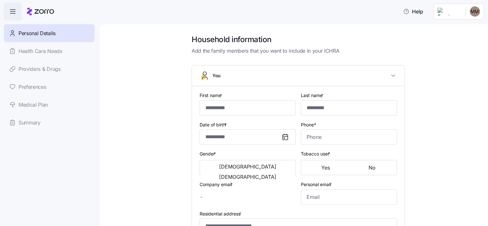
type input "*****"
type input "******"
type input "[EMAIL_ADDRESS][DOMAIN_NAME]"
type input "**********"
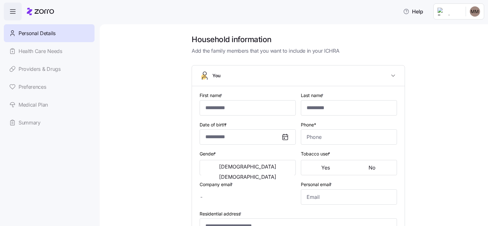
checkbox input "true"
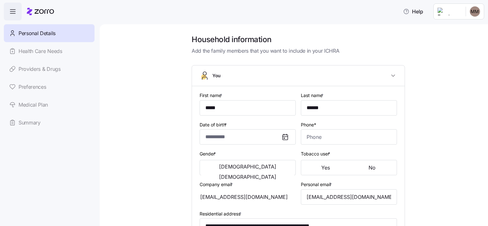
type input "**********"
type input "[PHONE_NUMBER]"
type input "[DEMOGRAPHIC_DATA] citizen"
type input "Single"
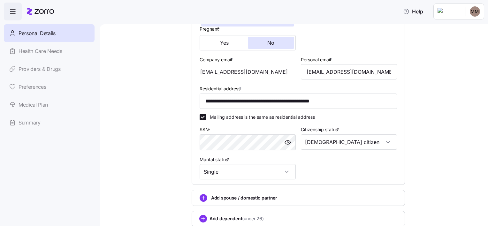
scroll to position [199, 0]
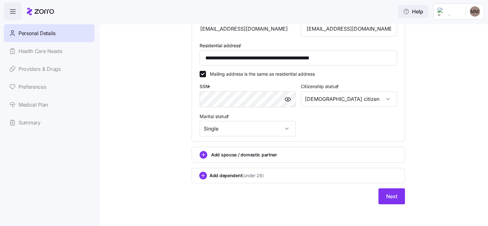
click at [414, 13] on span "Help" at bounding box center [413, 12] width 20 height 8
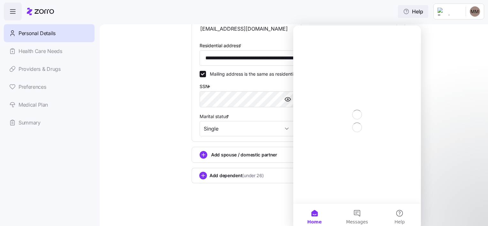
scroll to position [0, 0]
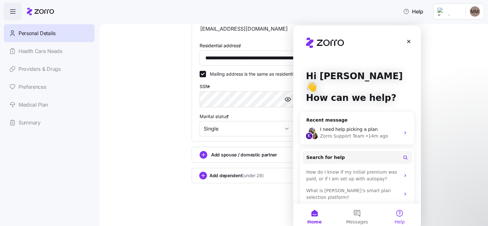
click at [400, 215] on button "Help" at bounding box center [399, 217] width 42 height 26
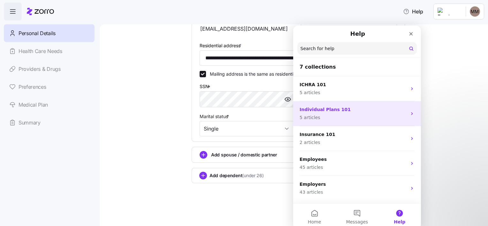
drag, startPoint x: 417, startPoint y: 103, endPoint x: 417, endPoint y: 120, distance: 16.6
click at [417, 120] on div "Individual Plans 101 5 articles" at bounding box center [357, 113] width 128 height 25
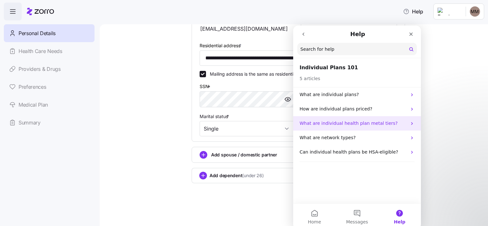
click at [417, 121] on div "What are individual health plan metal tiers?" at bounding box center [357, 123] width 128 height 14
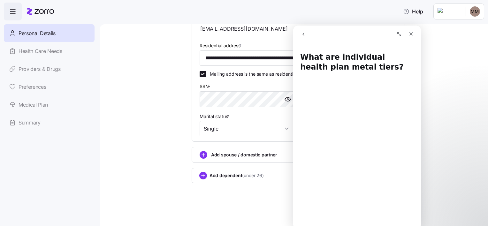
click at [296, 26] on nav "Intercom messenger" at bounding box center [357, 35] width 128 height 18
click at [301, 31] on button "go back" at bounding box center [303, 34] width 12 height 12
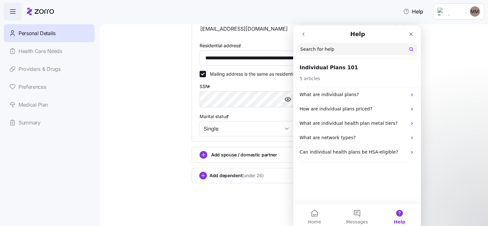
click at [303, 34] on icon "go back" at bounding box center [303, 34] width 5 height 5
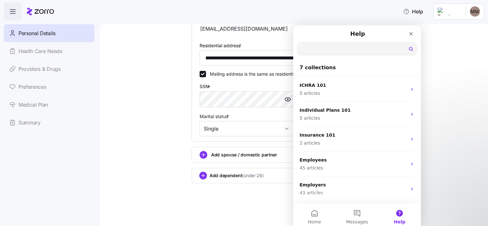
click at [382, 49] on input "Search for help" at bounding box center [356, 48] width 119 height 12
type input "h"
type input "chat"
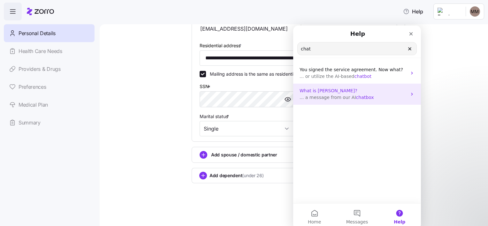
click at [361, 99] on span "chatbox" at bounding box center [365, 97] width 18 height 5
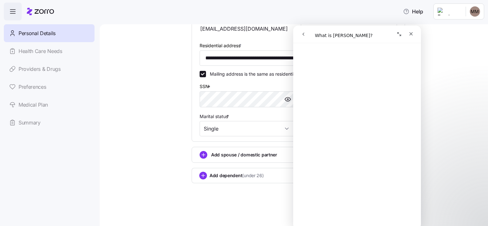
scroll to position [534, 0]
click at [336, 186] on span "😞" at bounding box center [340, 182] width 12 height 17
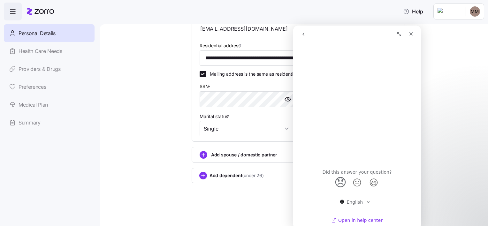
click at [345, 222] on link "Open in help center" at bounding box center [356, 220] width 51 height 5
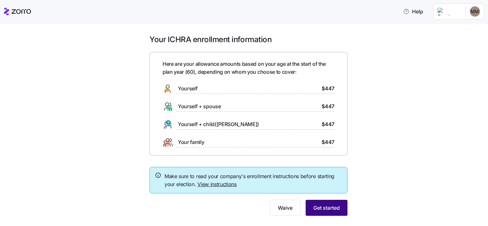
click at [308, 206] on button "Get started" at bounding box center [326, 208] width 42 height 16
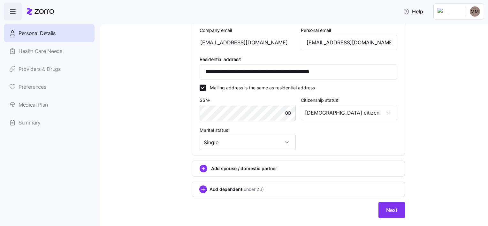
scroll to position [199, 0]
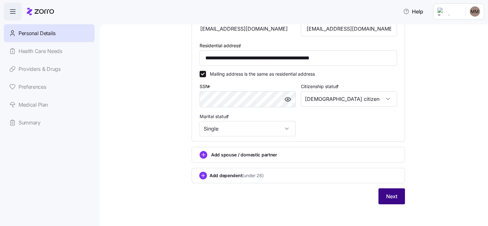
click at [386, 192] on span "Next" at bounding box center [391, 196] width 11 height 8
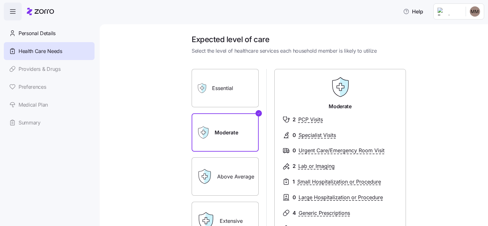
click at [246, 166] on label "Above Average" at bounding box center [225, 176] width 67 height 38
click at [0, 0] on input "Above Average" at bounding box center [0, 0] width 0 height 0
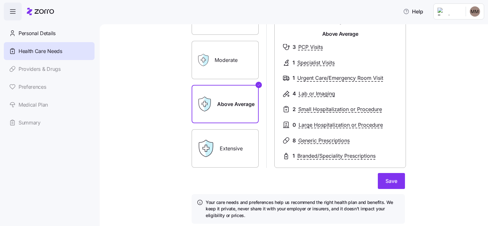
scroll to position [81, 0]
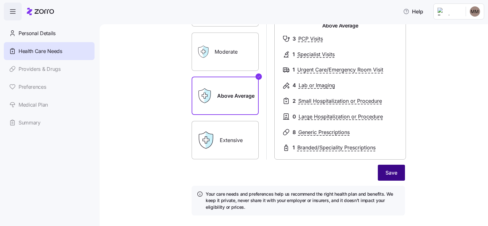
click at [385, 175] on span "Save" at bounding box center [391, 173] width 12 height 8
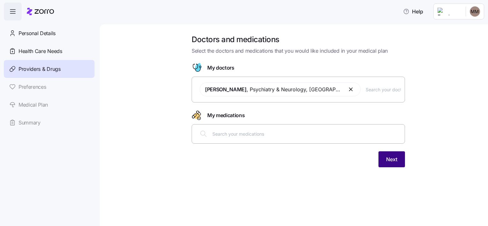
click at [389, 160] on span "Next" at bounding box center [391, 159] width 11 height 8
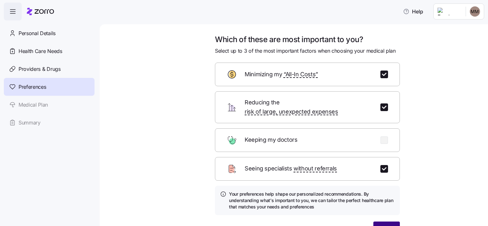
click at [387, 226] on span "Next" at bounding box center [386, 230] width 11 height 8
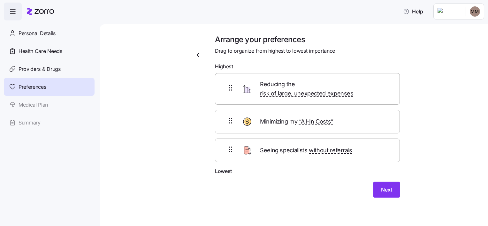
click at [389, 172] on form "Highest Reducing the risk of large, unexpected expenses Minimizing my “All-In C…" at bounding box center [307, 130] width 185 height 135
click at [389, 186] on span "Next" at bounding box center [386, 190] width 11 height 8
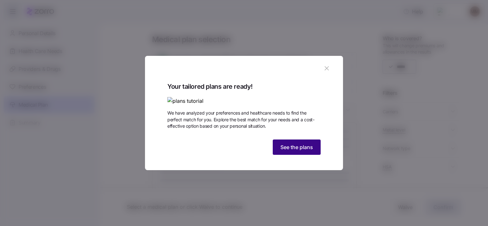
click at [284, 151] on span "See the plans" at bounding box center [296, 147] width 33 height 8
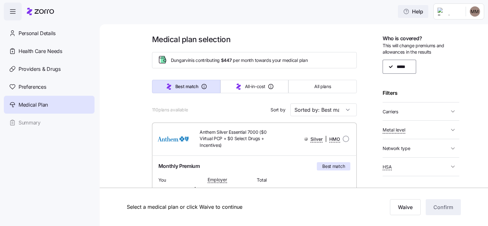
click at [422, 9] on span "Help" at bounding box center [413, 12] width 20 height 8
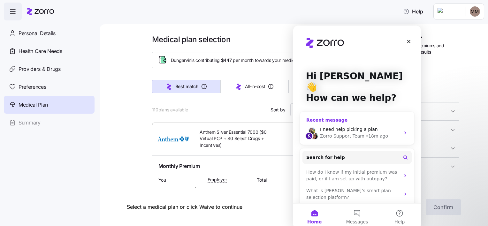
click at [402, 130] on icon "Intercom messenger" at bounding box center [404, 132] width 5 height 5
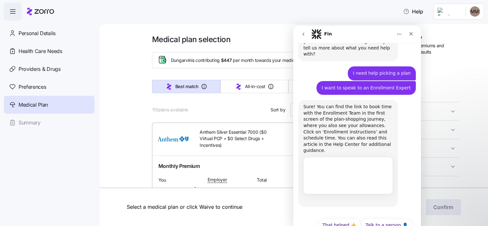
scroll to position [28, 0]
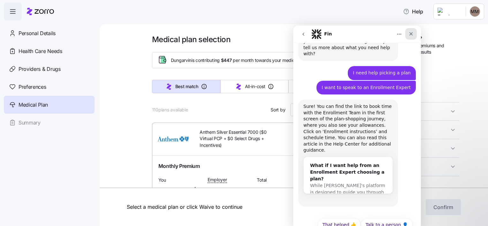
click at [409, 35] on icon "Close" at bounding box center [410, 33] width 5 height 5
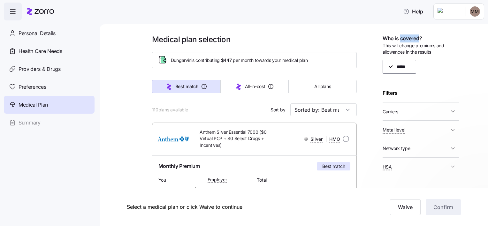
scroll to position [0, 0]
drag, startPoint x: 116, startPoint y: 10, endPoint x: 409, endPoint y: 35, distance: 294.1
click at [409, 35] on span "Who is covered?" at bounding box center [401, 38] width 39 height 8
drag, startPoint x: 409, startPoint y: 35, endPoint x: 389, endPoint y: 0, distance: 40.3
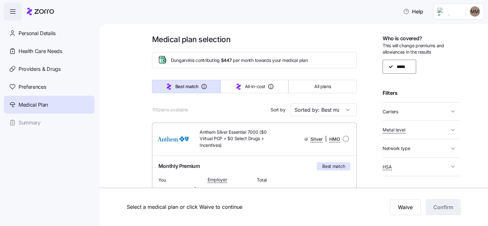
click at [389, 0] on div at bounding box center [244, 0] width 488 height 1
